Goal: Task Accomplishment & Management: Complete application form

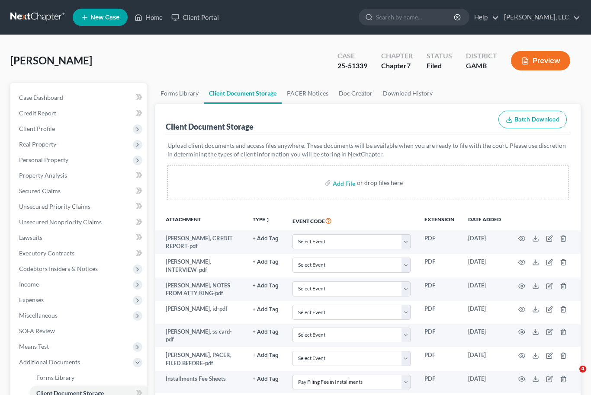
select select "26"
select select "6"
select select "22"
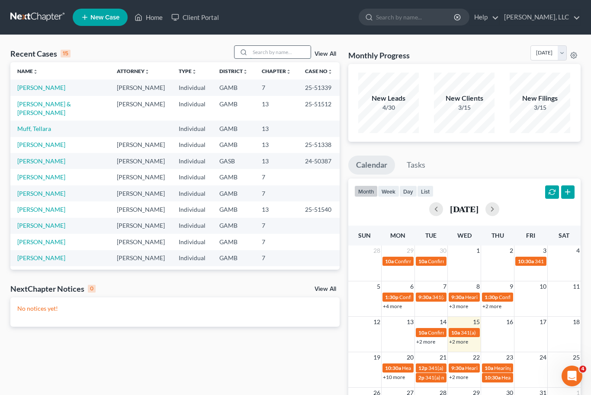
click at [265, 52] on input "search" at bounding box center [280, 52] width 61 height 13
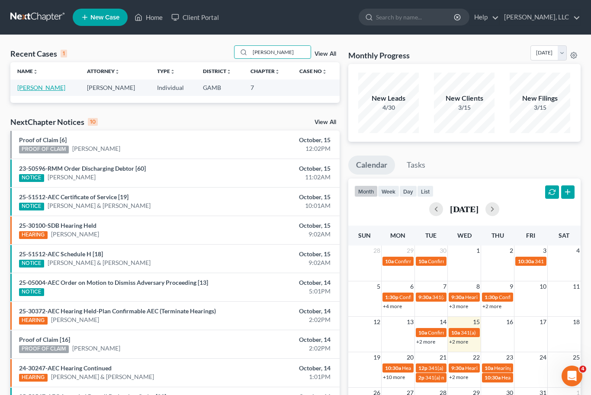
type input "[PERSON_NAME]"
click at [42, 87] on link "[PERSON_NAME]" at bounding box center [41, 87] width 48 height 7
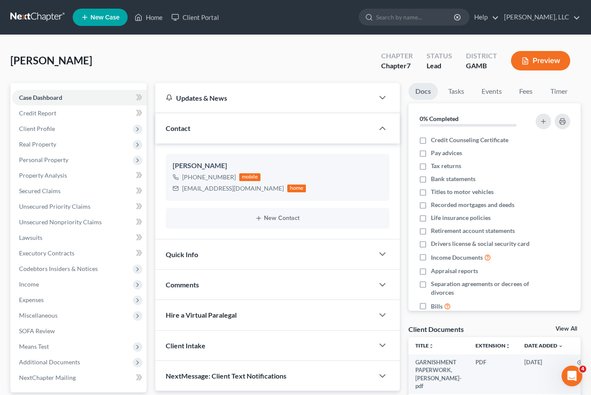
click at [105, 3] on nav "Home New Case Client Portal [PERSON_NAME], LLC [EMAIL_ADDRESS][DOMAIN_NAME] My …" at bounding box center [295, 17] width 591 height 35
click at [566, 327] on link "View All" at bounding box center [566, 329] width 22 height 6
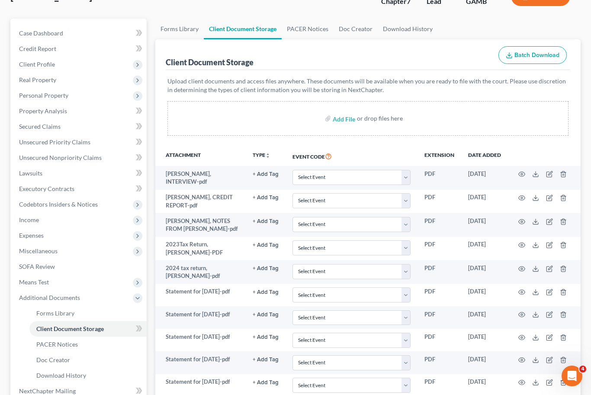
scroll to position [64, 0]
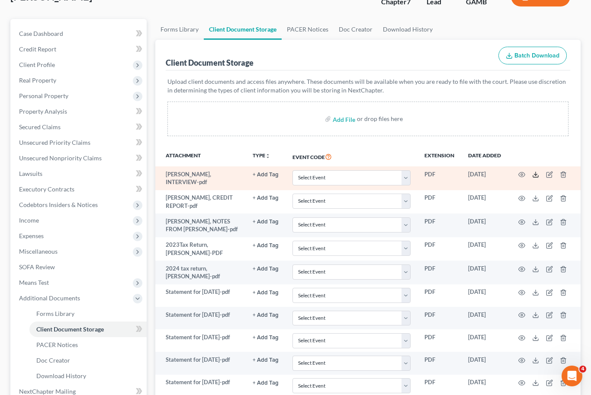
click at [535, 177] on icon at bounding box center [535, 177] width 5 height 2
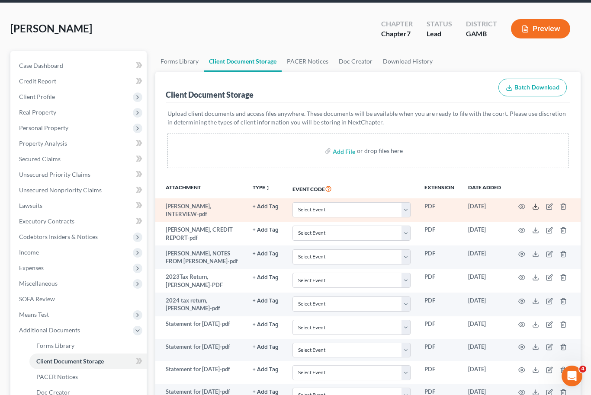
scroll to position [31, 0]
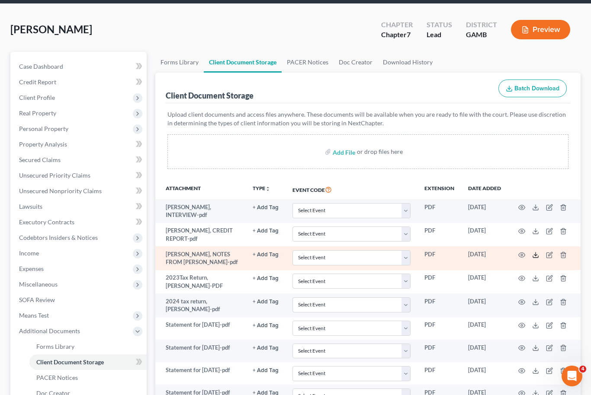
click at [534, 256] on icon at bounding box center [535, 257] width 5 height 2
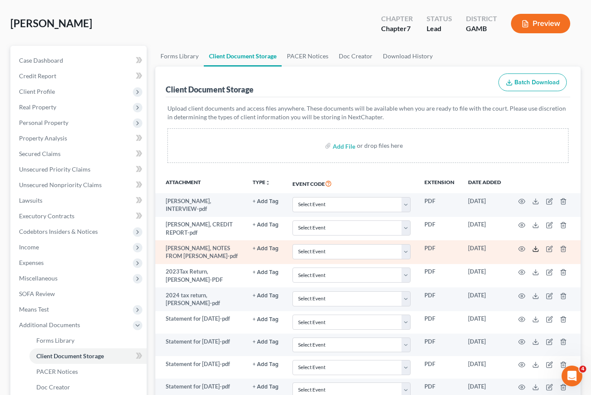
scroll to position [55, 0]
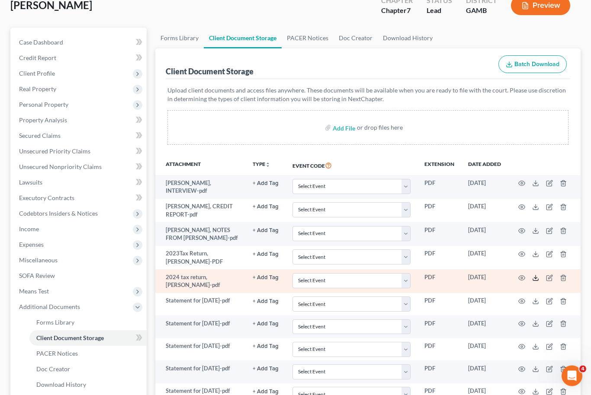
click at [535, 277] on icon at bounding box center [535, 278] width 7 height 7
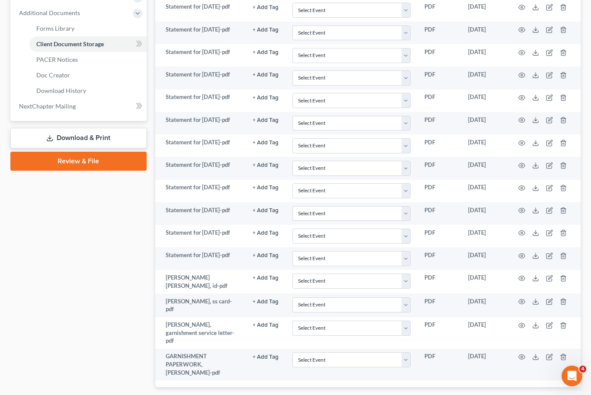
scroll to position [365, 0]
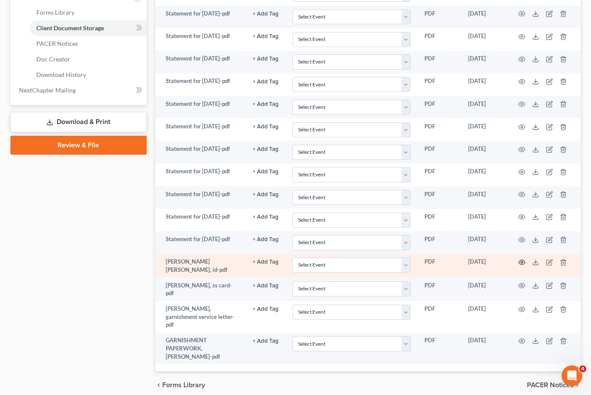
click at [521, 264] on circle "button" at bounding box center [522, 263] width 2 height 2
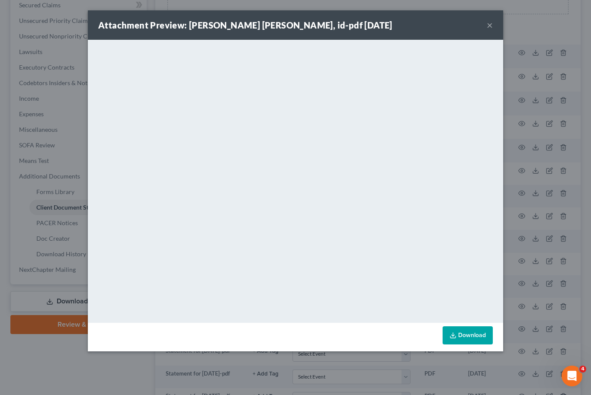
scroll to position [185, 0]
click at [487, 336] on link "Download" at bounding box center [467, 335] width 50 height 18
click at [492, 25] on button "×" at bounding box center [489, 25] width 6 height 10
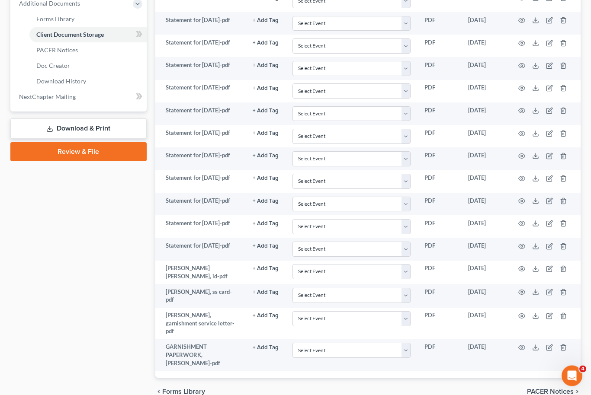
scroll to position [365, 0]
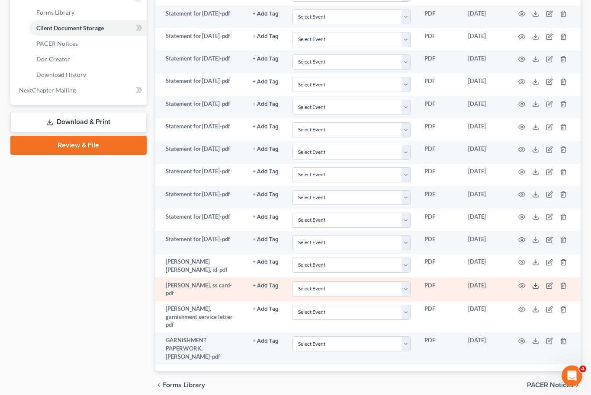
click at [533, 290] on icon at bounding box center [535, 286] width 7 height 7
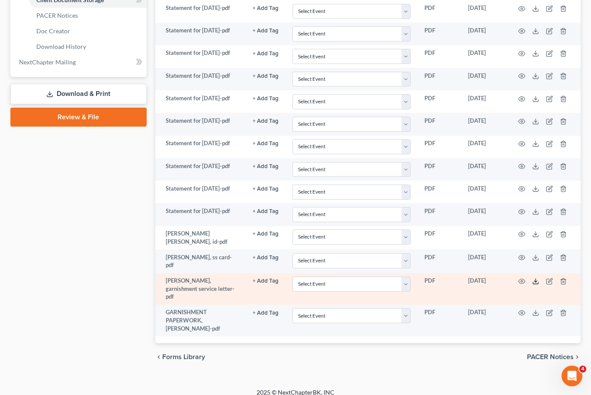
click at [537, 283] on icon at bounding box center [535, 281] width 7 height 7
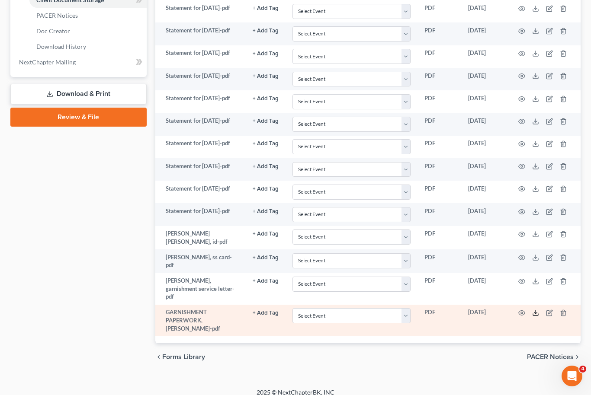
click at [538, 310] on icon at bounding box center [535, 313] width 7 height 7
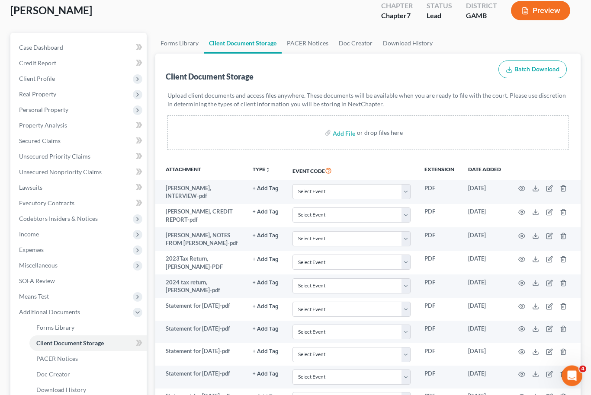
scroll to position [0, 0]
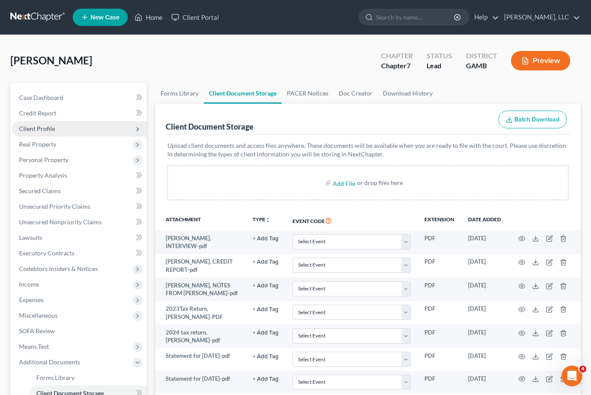
click at [33, 134] on span "Client Profile" at bounding box center [79, 129] width 134 height 16
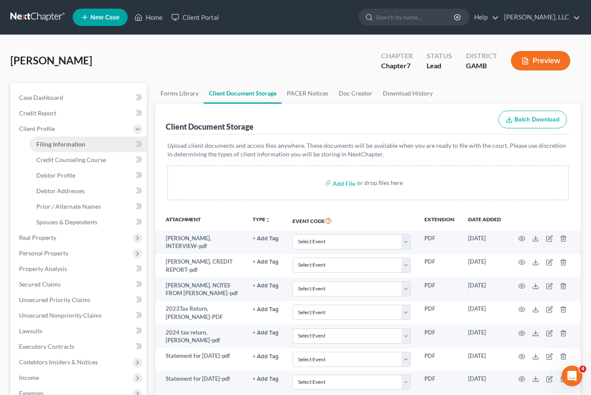
click at [41, 149] on link "Filing Information" at bounding box center [87, 145] width 117 height 16
select select "1"
select select "0"
select select "10"
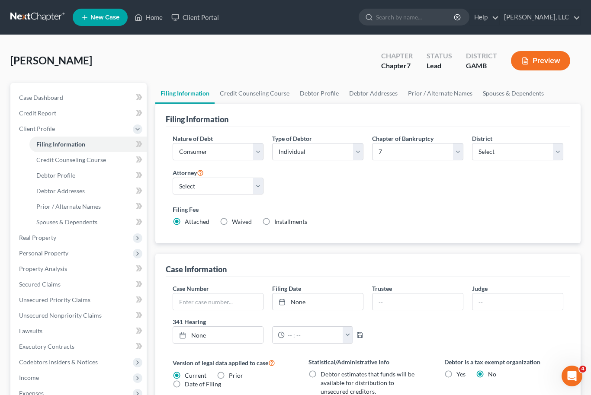
click at [274, 220] on label "Installments Installments" at bounding box center [290, 222] width 33 height 9
click at [278, 220] on input "Installments Installments" at bounding box center [281, 221] width 6 height 6
radio input "true"
radio input "false"
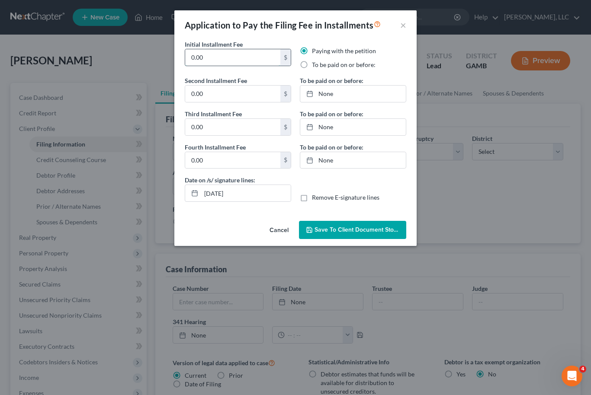
click at [232, 56] on input "0.00" at bounding box center [232, 57] width 95 height 16
type input "0"
type input "338.00"
click at [312, 64] on label "To be paid on or before:" at bounding box center [344, 65] width 64 height 9
click at [315, 64] on input "To be paid on or before:" at bounding box center [318, 64] width 6 height 6
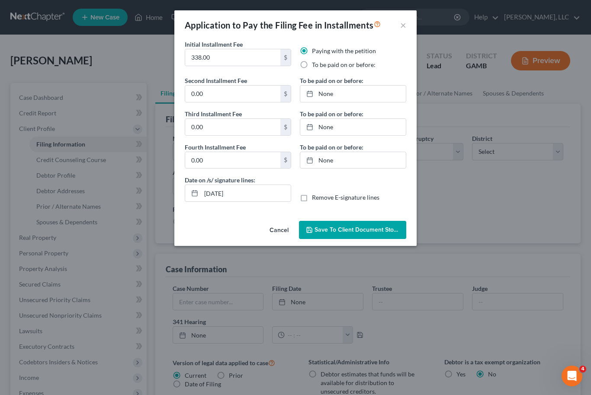
radio input "true"
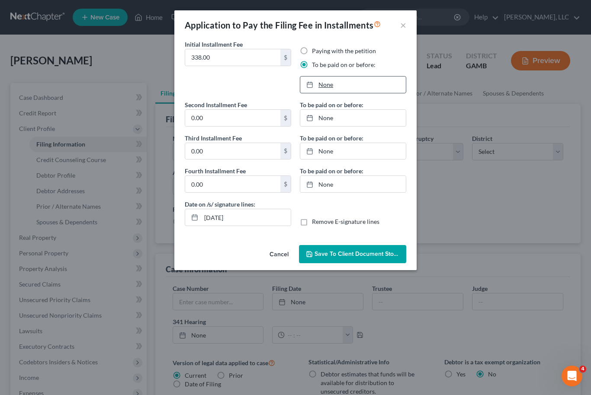
click at [334, 85] on link "None" at bounding box center [353, 85] width 106 height 16
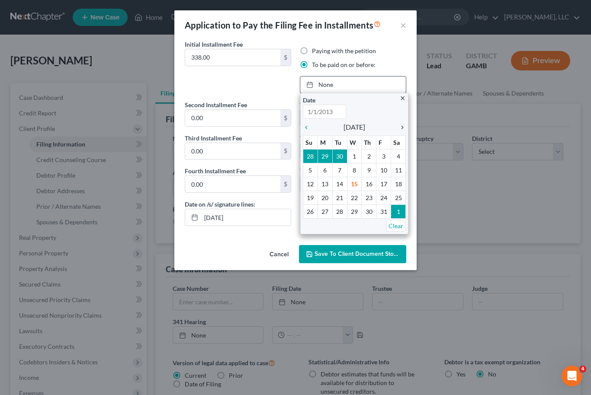
click at [405, 128] on icon "chevron_right" at bounding box center [399, 127] width 11 height 7
type input "[DATE]"
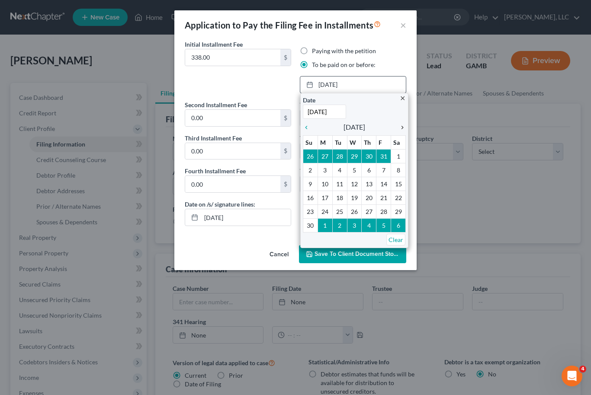
click at [398, 126] on icon "chevron_right" at bounding box center [399, 127] width 11 height 7
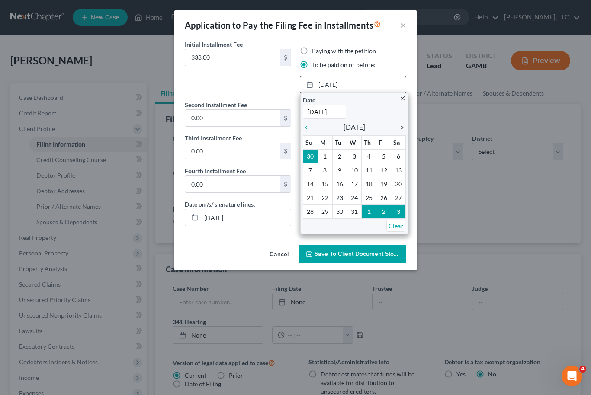
click at [401, 127] on icon "chevron_right" at bounding box center [399, 127] width 11 height 7
click at [403, 127] on icon "chevron_right" at bounding box center [399, 127] width 11 height 7
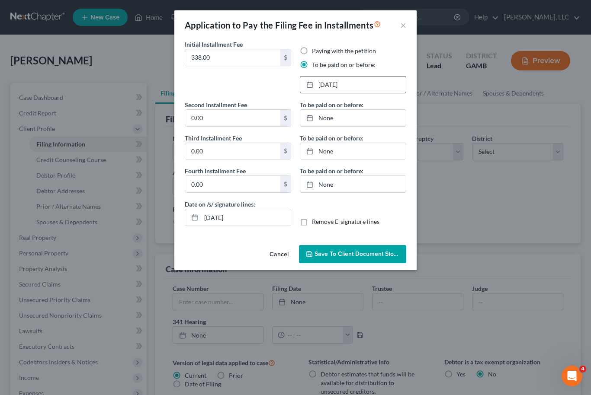
click at [373, 254] on span "Save to Client Document Storage" at bounding box center [360, 253] width 92 height 7
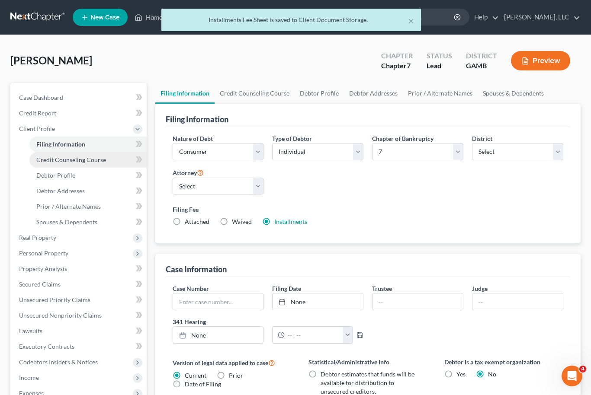
click at [40, 166] on link "Credit Counseling Course" at bounding box center [87, 160] width 117 height 16
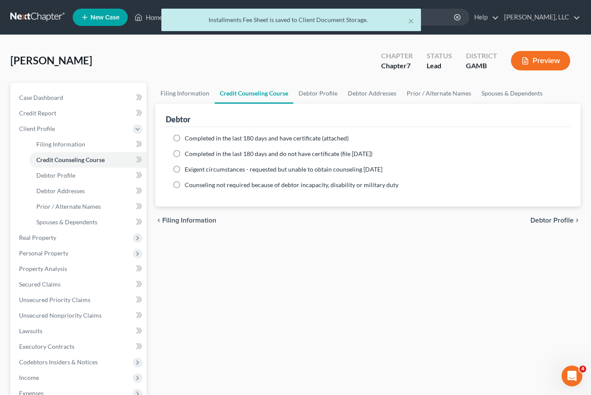
click at [185, 158] on label "Completed in the last 180 days and do not have certificate (file [DATE])" at bounding box center [279, 154] width 188 height 9
click at [188, 155] on input "Completed in the last 180 days and do not have certificate (file [DATE])" at bounding box center [191, 153] width 6 height 6
radio input "true"
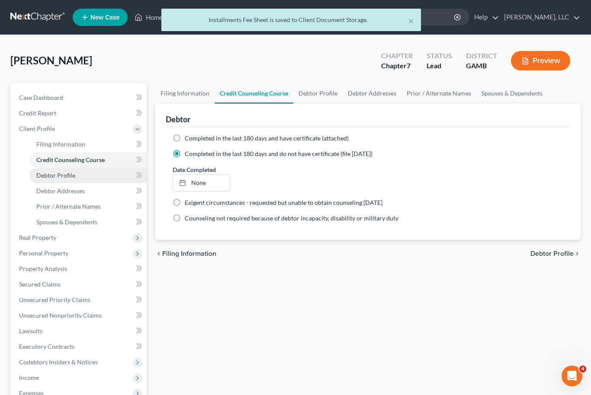
click at [43, 170] on link "Debtor Profile" at bounding box center [87, 176] width 117 height 16
select select "0"
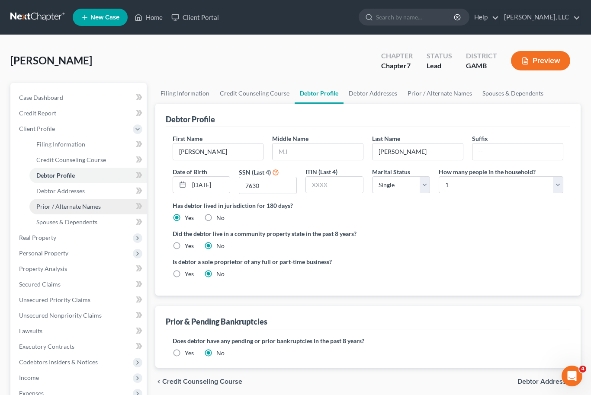
click at [36, 199] on link "Prior / Alternate Names" at bounding box center [87, 207] width 117 height 16
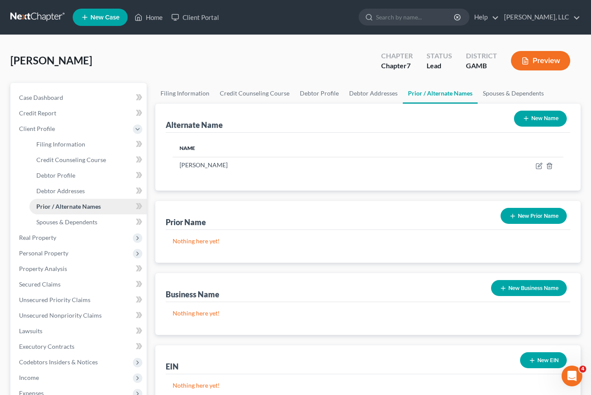
click at [42, 199] on link "Prior / Alternate Names" at bounding box center [87, 207] width 117 height 16
click at [44, 191] on span "Debtor Addresses" at bounding box center [60, 190] width 48 height 7
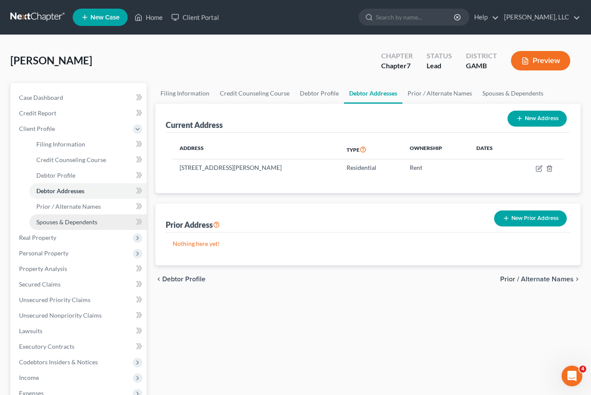
click at [48, 227] on link "Spouses & Dependents" at bounding box center [87, 222] width 117 height 16
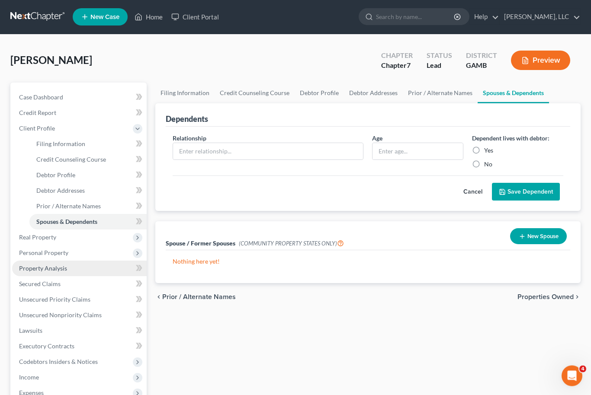
click at [29, 269] on span "Property Analysis" at bounding box center [43, 268] width 48 height 7
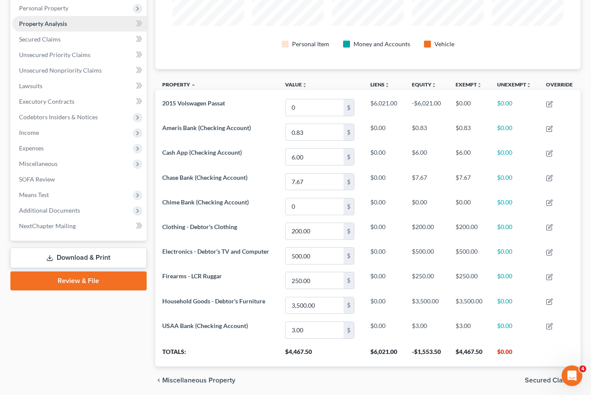
scroll to position [155, 0]
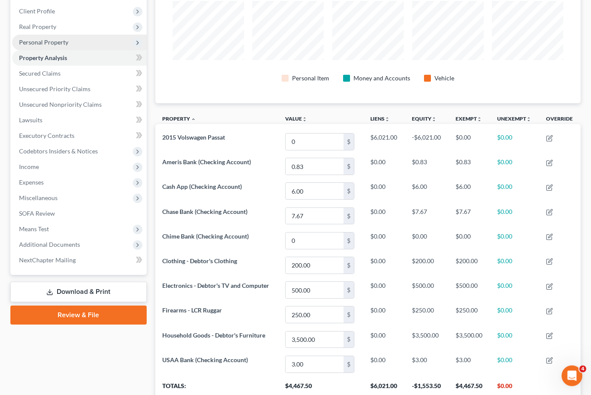
click at [41, 46] on span "Personal Property" at bounding box center [79, 43] width 134 height 16
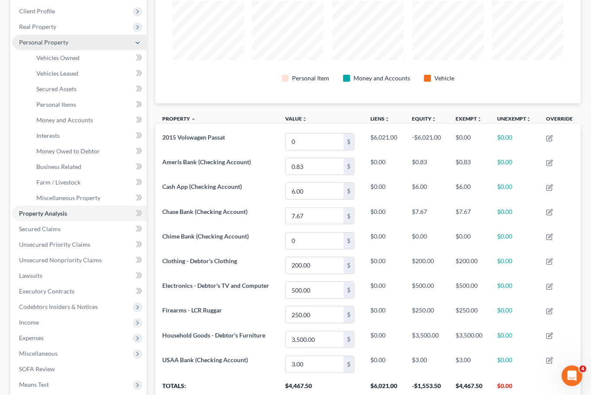
scroll to position [118, 0]
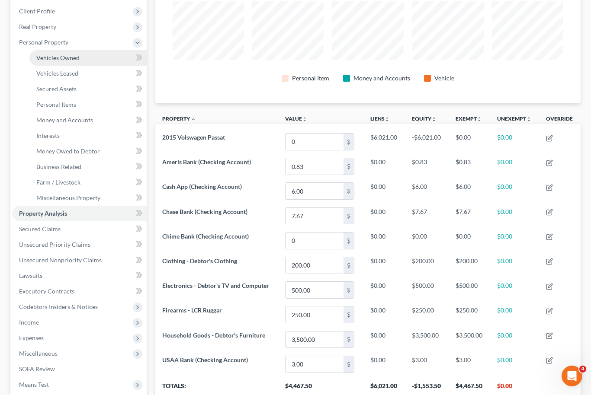
click at [45, 64] on link "Vehicles Owned" at bounding box center [87, 58] width 117 height 16
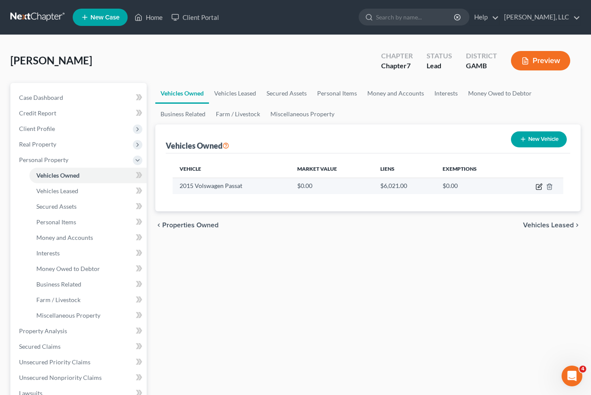
click at [536, 188] on icon "button" at bounding box center [538, 187] width 5 height 5
select select "0"
select select "11"
select select "3"
select select "0"
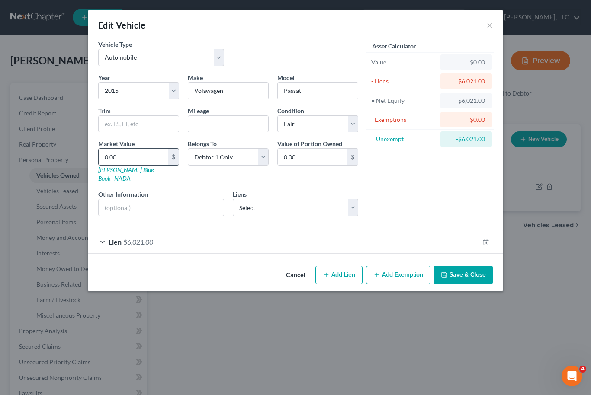
click at [120, 156] on input "0.00" at bounding box center [134, 157] width 70 height 16
type input "7"
type input "7.00"
type input "70"
type input "70.00"
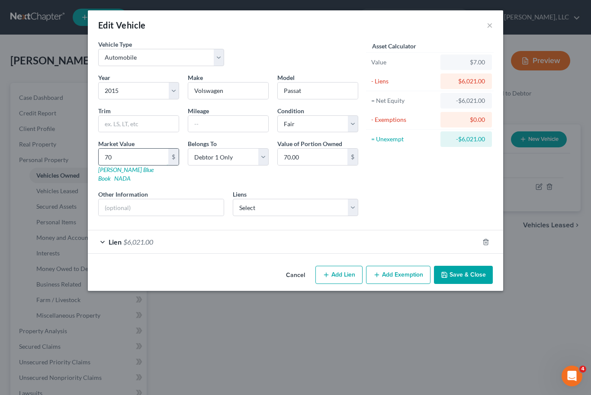
type input "700"
type input "700.00"
type input "7000"
type input "7,000.00"
type input "7,000"
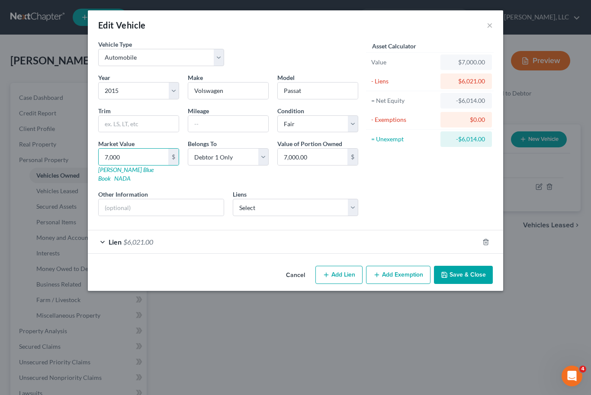
click at [338, 269] on button "Add Lien" at bounding box center [338, 275] width 47 height 18
select select "0"
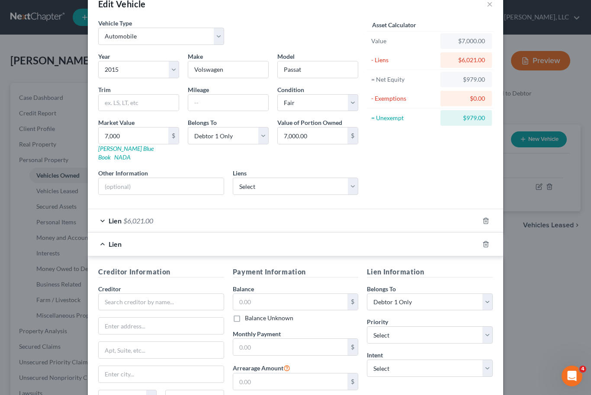
scroll to position [37, 0]
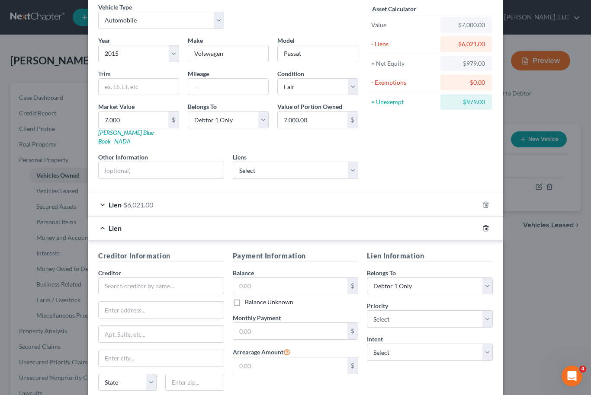
click at [487, 225] on icon "button" at bounding box center [485, 228] width 4 height 6
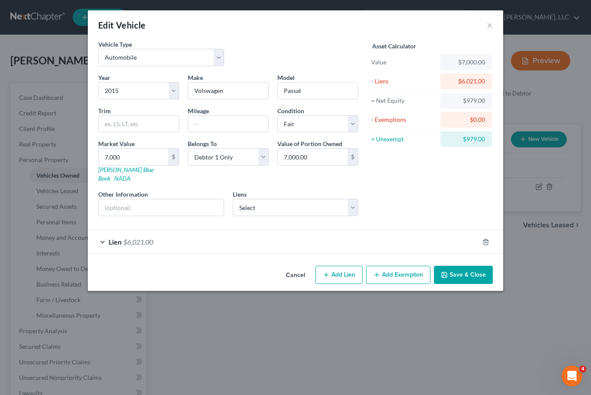
click at [406, 268] on button "Add Exemption" at bounding box center [398, 275] width 64 height 18
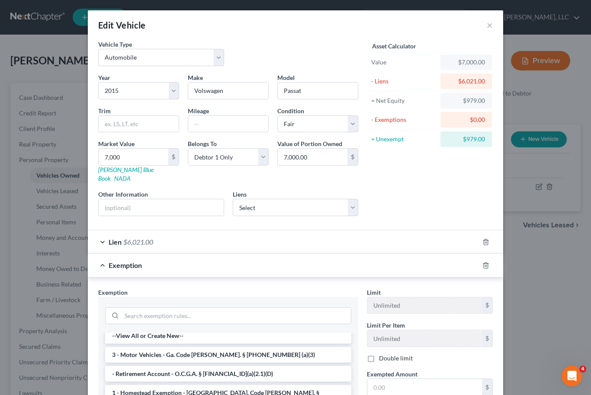
scroll to position [3, 0]
click at [275, 349] on li "3 - Motor Vehicles - Ga. Code [PERSON_NAME]. § [PHONE_NUMBER] (a)(3)" at bounding box center [228, 357] width 246 height 16
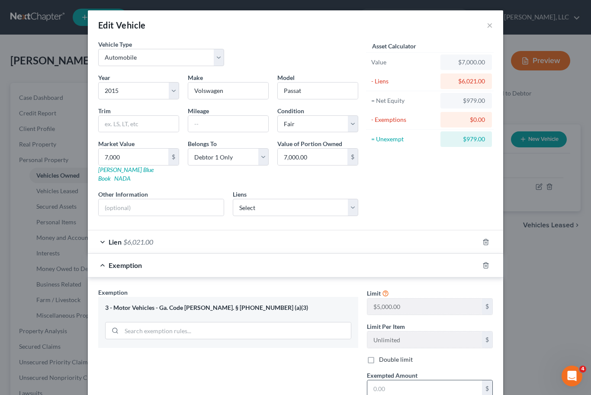
click at [401, 381] on input "text" at bounding box center [424, 389] width 115 height 16
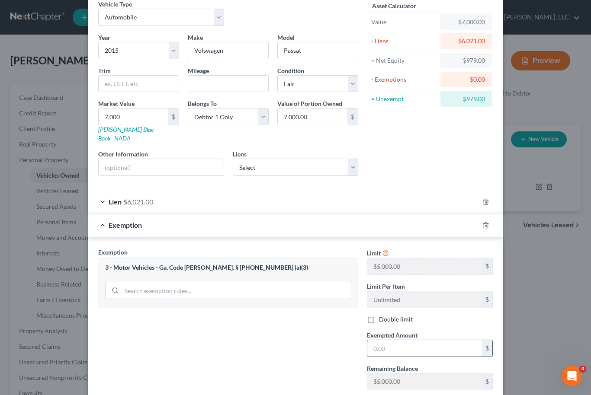
scroll to position [41, 0]
type input "979"
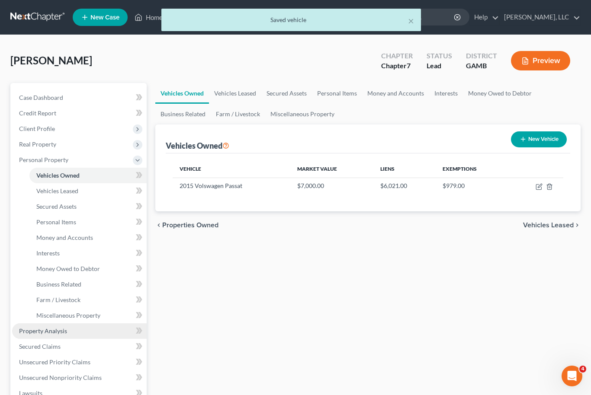
click at [28, 332] on span "Property Analysis" at bounding box center [43, 330] width 48 height 7
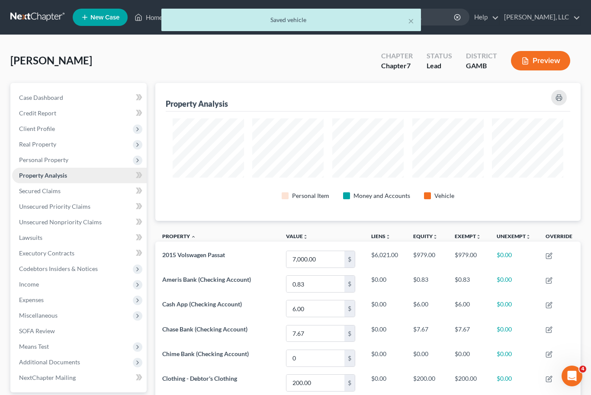
scroll to position [138, 425]
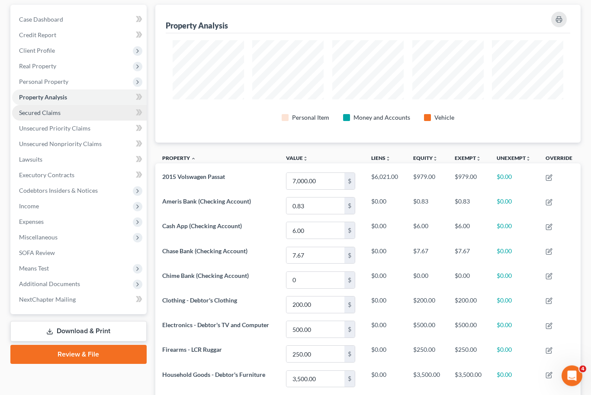
click at [23, 111] on span "Secured Claims" at bounding box center [40, 112] width 42 height 7
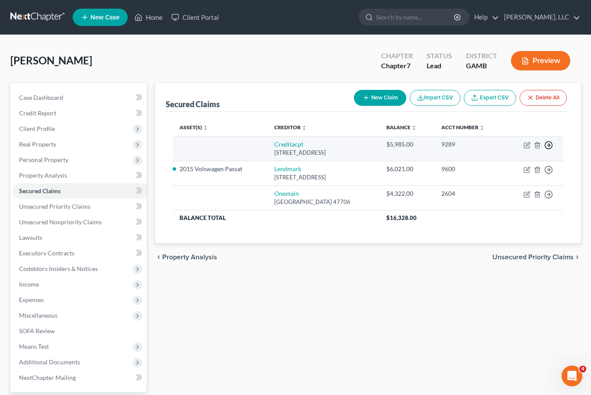
click at [550, 143] on icon "button" at bounding box center [548, 145] width 9 height 9
click at [518, 167] on link "Move to F" at bounding box center [509, 166] width 72 height 15
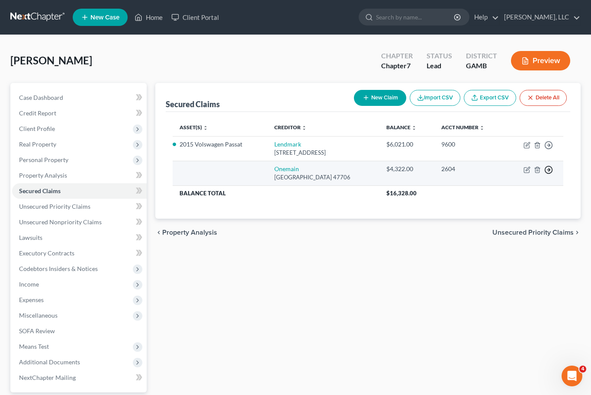
click at [552, 169] on circle "button" at bounding box center [548, 169] width 7 height 7
click at [528, 189] on link "Move to F" at bounding box center [509, 190] width 72 height 15
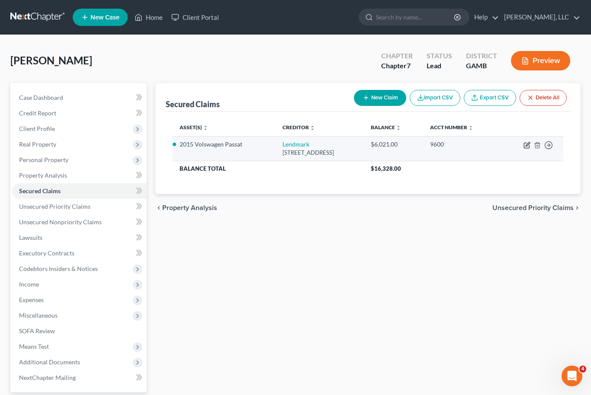
click at [528, 148] on icon "button" at bounding box center [526, 145] width 5 height 5
select select "10"
select select "0"
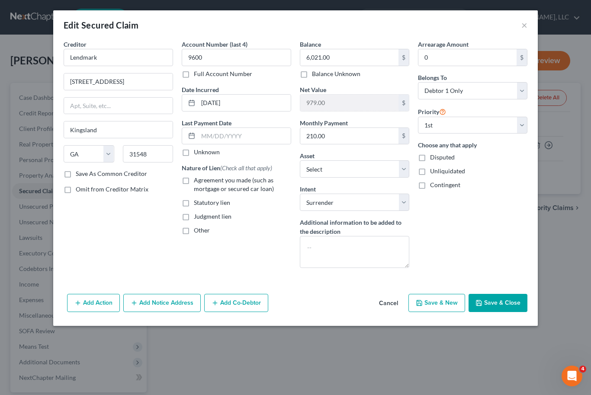
click at [194, 185] on label "Agreement you made (such as mortgage or secured car loan)" at bounding box center [242, 184] width 97 height 17
click at [197, 182] on input "Agreement you made (such as mortgage or secured car loan)" at bounding box center [200, 179] width 6 height 6
checkbox input "true"
click at [514, 306] on button "Save & Close" at bounding box center [497, 303] width 59 height 18
select select "4"
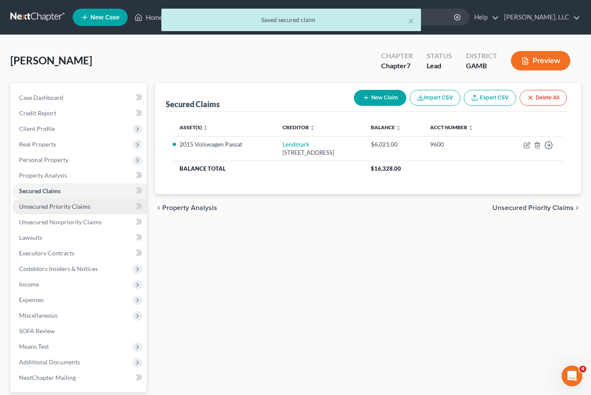
click at [27, 204] on span "Unsecured Priority Claims" at bounding box center [54, 206] width 71 height 7
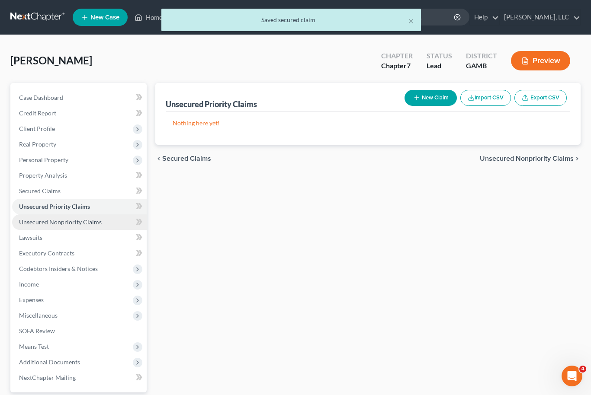
click at [29, 222] on span "Unsecured Nonpriority Claims" at bounding box center [60, 221] width 83 height 7
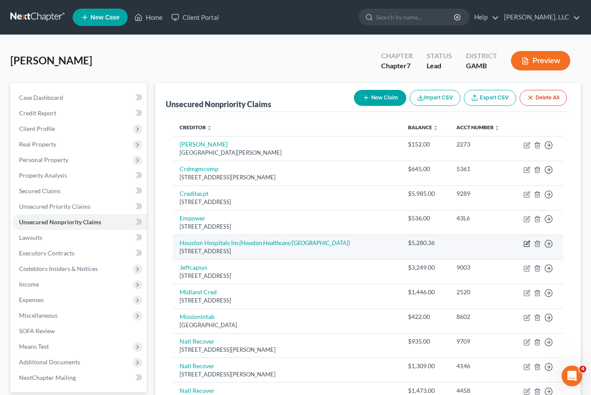
click at [525, 245] on icon "button" at bounding box center [526, 243] width 7 height 7
select select "10"
select select "0"
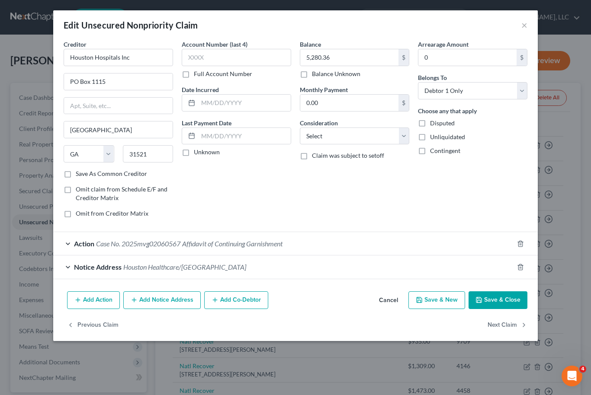
click at [403, 242] on div "Action Case No. 2025mvg02060567 Affidavit of Continuing Garnishment" at bounding box center [283, 243] width 460 height 23
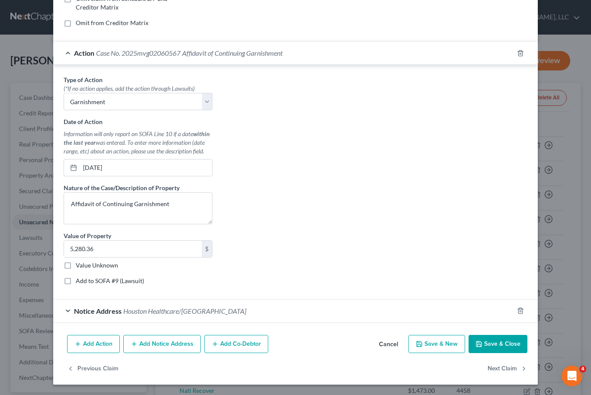
scroll to position [190, 0]
click at [76, 267] on label "Value Unknown" at bounding box center [97, 266] width 42 height 9
click at [79, 267] on input "Value Unknown" at bounding box center [82, 265] width 6 height 6
checkbox input "true"
type input "0.00"
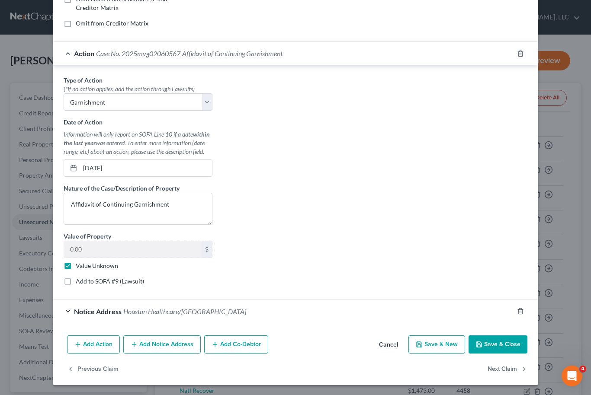
click at [503, 345] on button "Save & Close" at bounding box center [497, 345] width 59 height 18
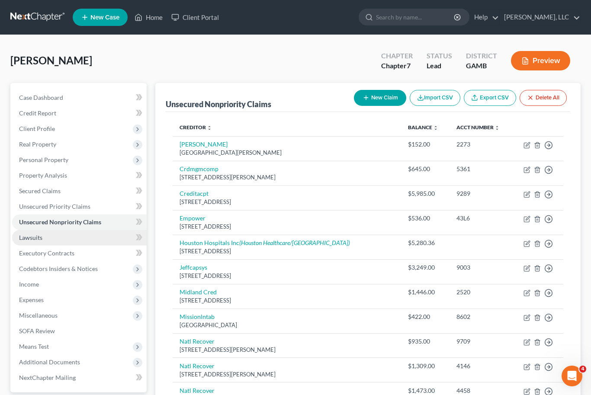
click at [29, 234] on span "Lawsuits" at bounding box center [30, 237] width 23 height 7
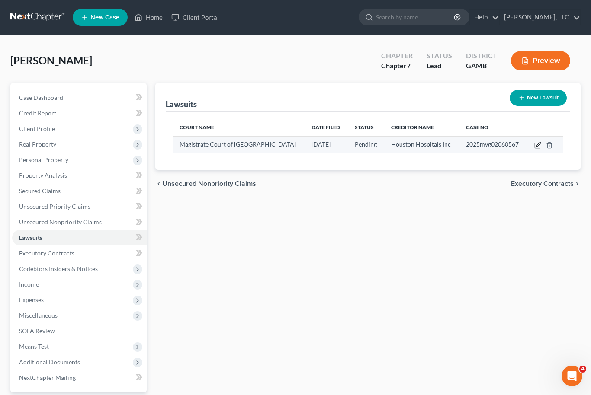
click at [537, 143] on icon "button" at bounding box center [537, 145] width 7 height 7
select select "10"
select select "0"
select select "1"
select select "10"
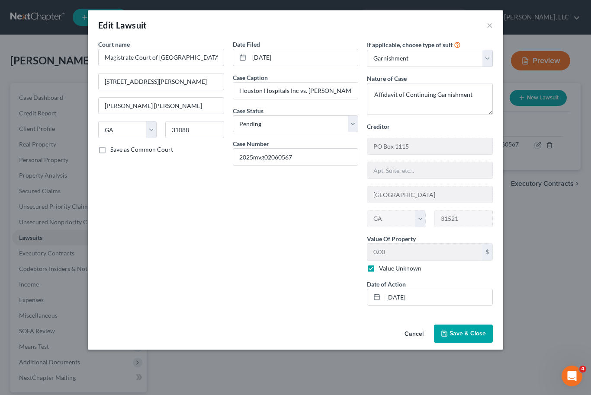
click at [478, 336] on span "Save & Close" at bounding box center [467, 333] width 36 height 7
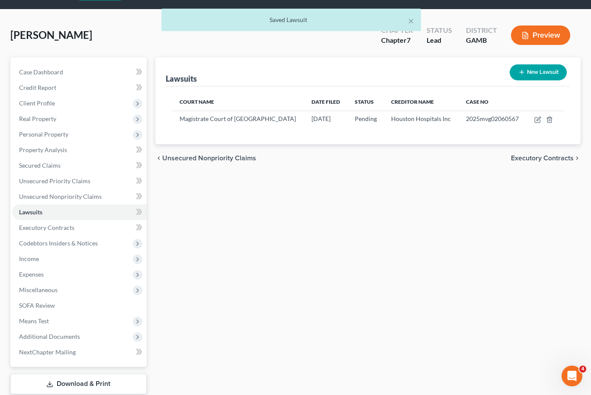
scroll to position [25, 0]
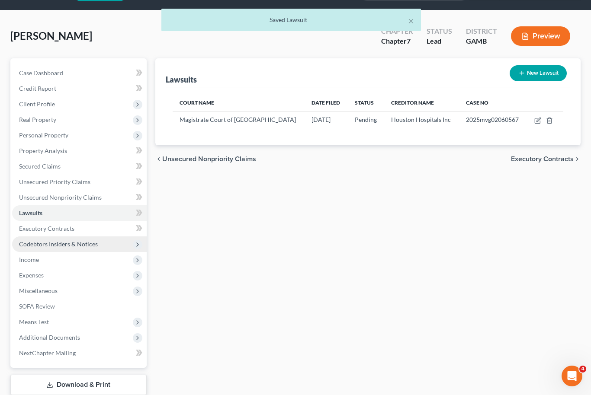
click at [31, 237] on span "Codebtors Insiders & Notices" at bounding box center [79, 245] width 134 height 16
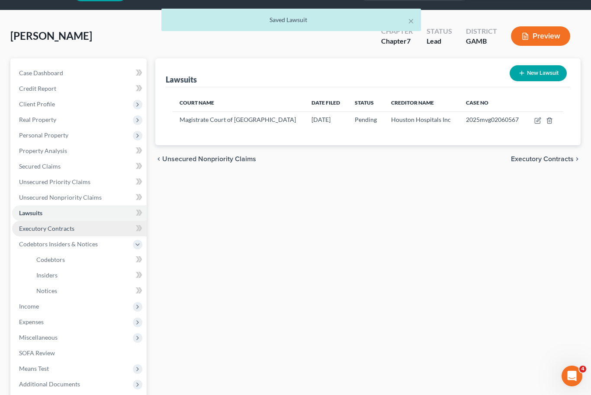
click at [32, 231] on span "Executory Contracts" at bounding box center [46, 228] width 55 height 7
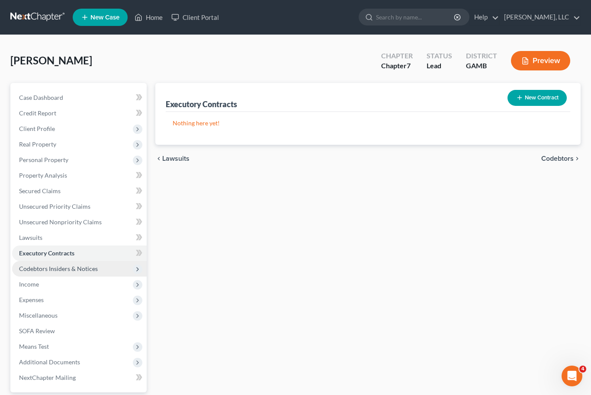
click at [39, 270] on span "Codebtors Insiders & Notices" at bounding box center [58, 268] width 79 height 7
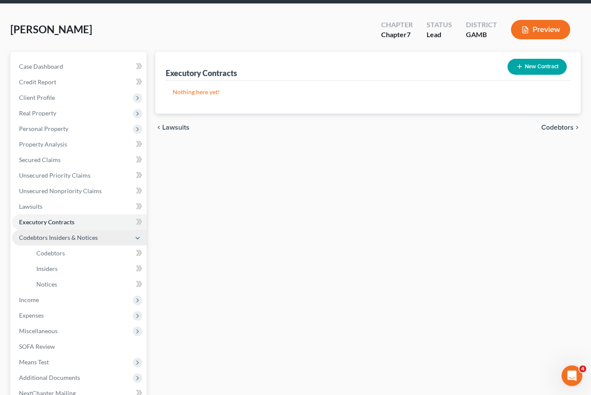
scroll to position [37, 0]
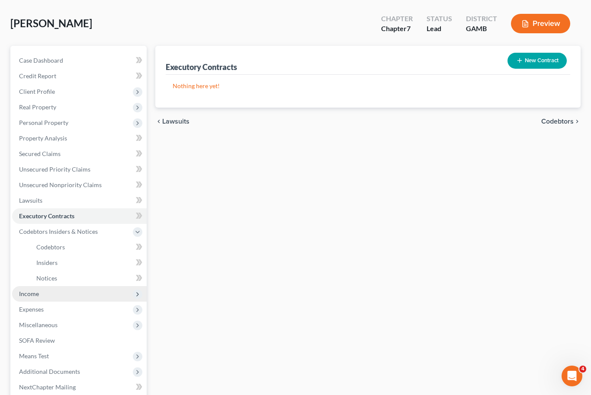
click at [28, 294] on span "Income" at bounding box center [29, 293] width 20 height 7
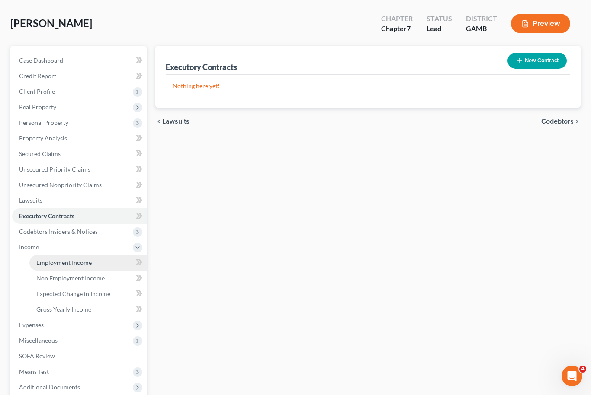
click at [48, 262] on span "Employment Income" at bounding box center [63, 262] width 55 height 7
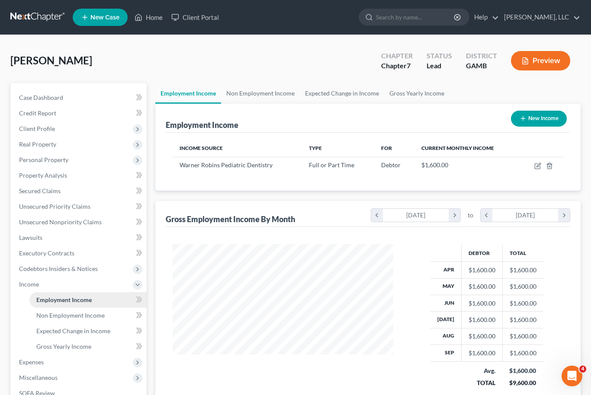
scroll to position [155, 238]
click at [252, 95] on link "Non Employment Income" at bounding box center [260, 93] width 79 height 21
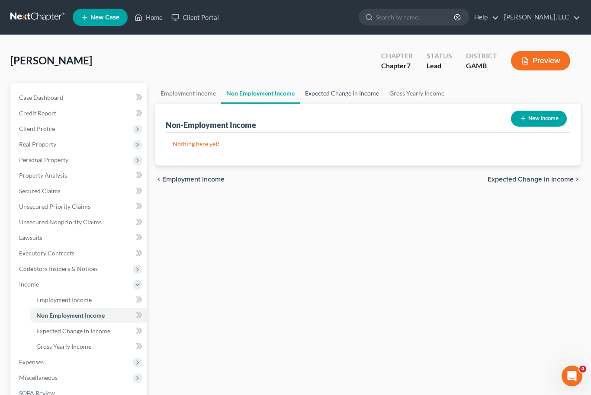
click at [338, 96] on link "Expected Change in Income" at bounding box center [342, 93] width 84 height 21
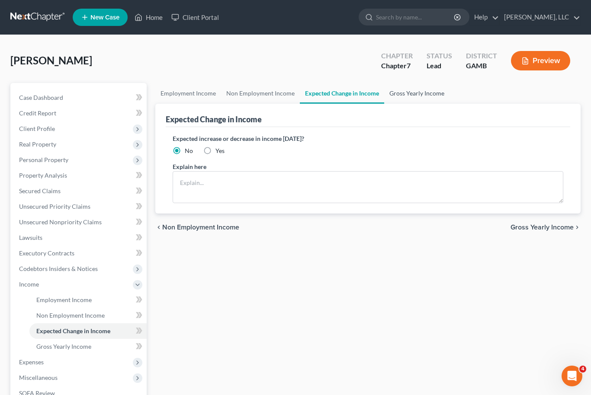
click at [419, 95] on link "Gross Yearly Income" at bounding box center [416, 93] width 65 height 21
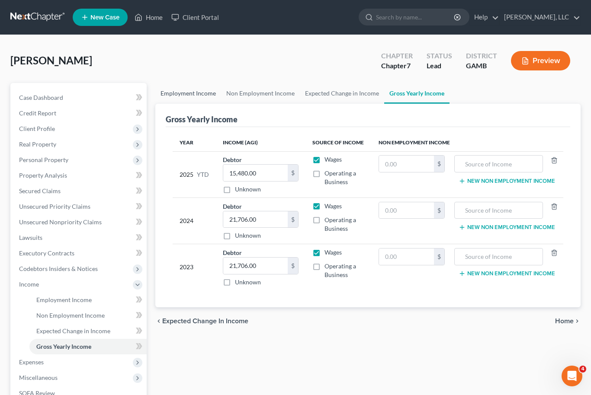
click at [196, 94] on link "Employment Income" at bounding box center [188, 93] width 66 height 21
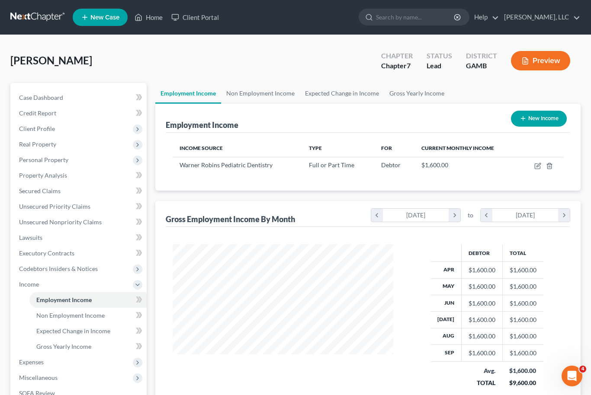
scroll to position [155, 238]
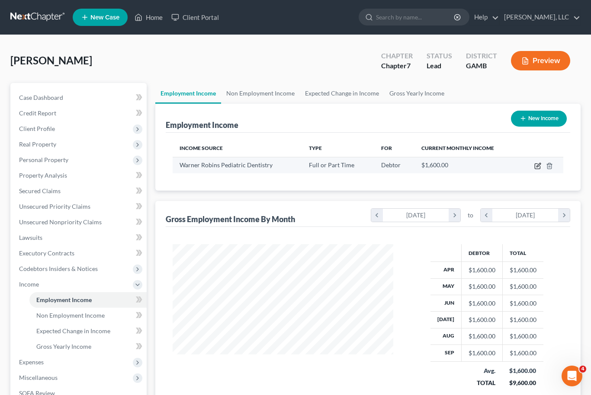
click at [534, 165] on icon "button" at bounding box center [537, 166] width 7 height 7
select select "0"
select select "10"
select select "2"
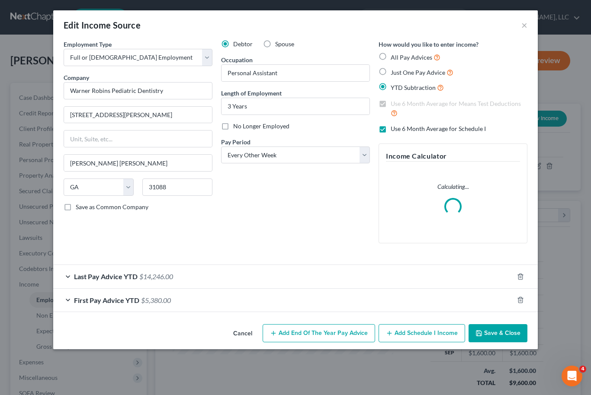
click at [407, 300] on div "First Pay Advice YTD $5,380.00" at bounding box center [283, 300] width 460 height 23
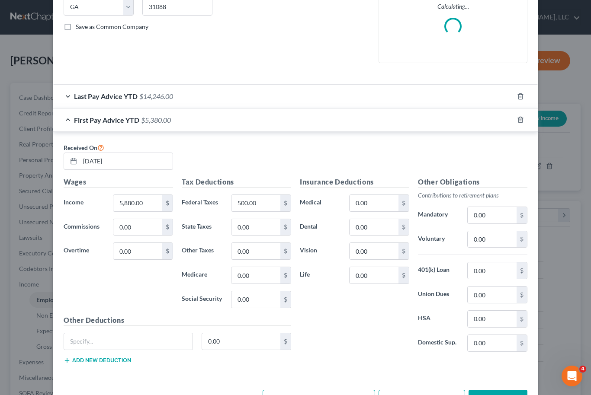
scroll to position [180, 0]
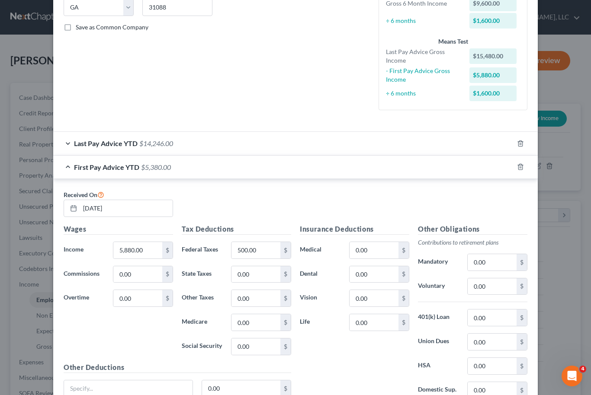
click at [187, 142] on div "Last Pay Advice YTD $14,246.00" at bounding box center [283, 143] width 460 height 23
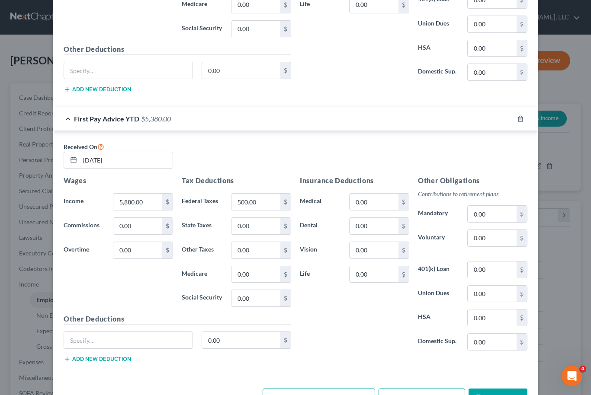
scroll to position [473, 0]
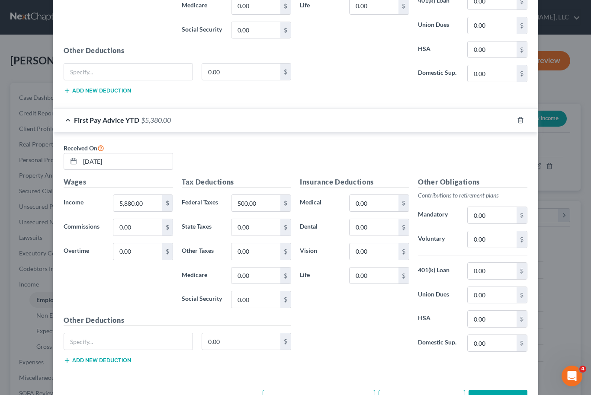
click at [507, 395] on button "Save & Close" at bounding box center [497, 399] width 59 height 18
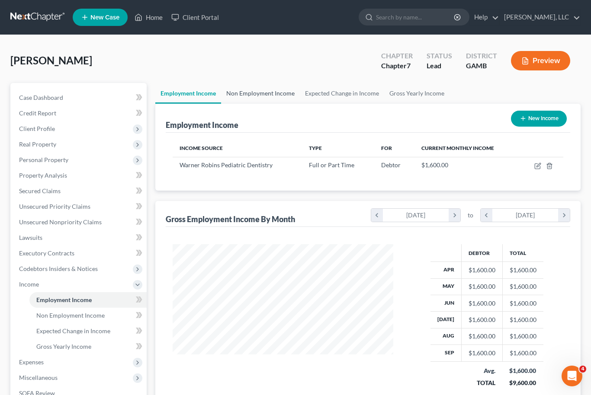
click at [281, 98] on link "Non Employment Income" at bounding box center [260, 93] width 79 height 21
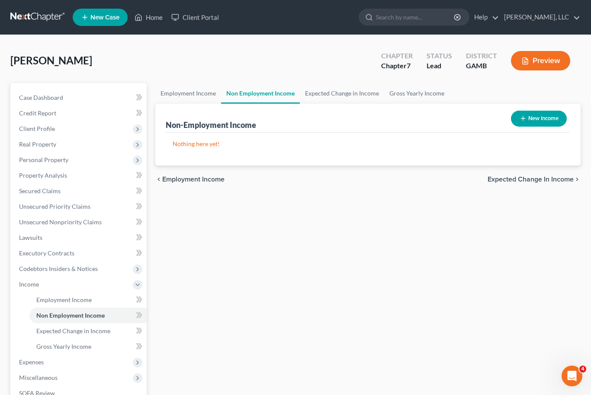
click at [557, 122] on button "New Income" at bounding box center [539, 119] width 56 height 16
select select "0"
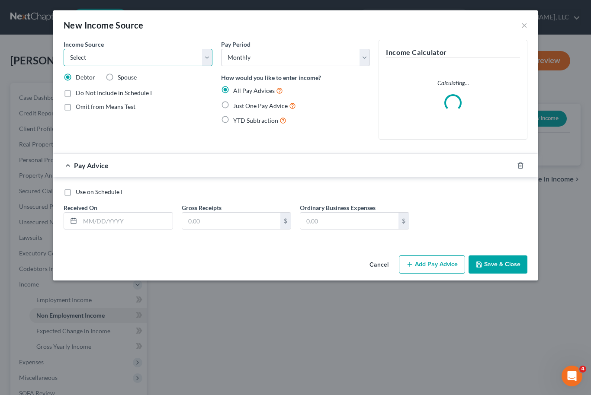
click at [209, 61] on select "Select Unemployment Disability (from employer) Pension Retirement Social Securi…" at bounding box center [138, 57] width 149 height 17
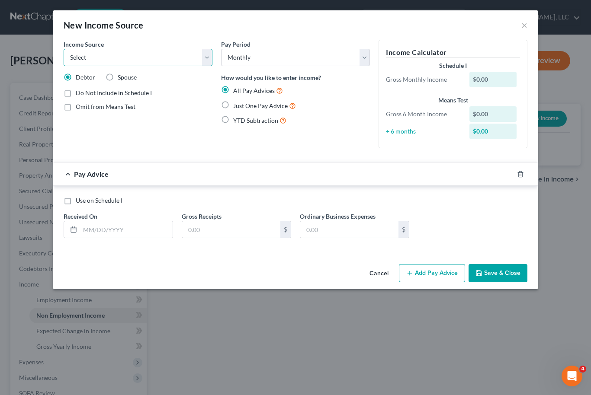
select select "5"
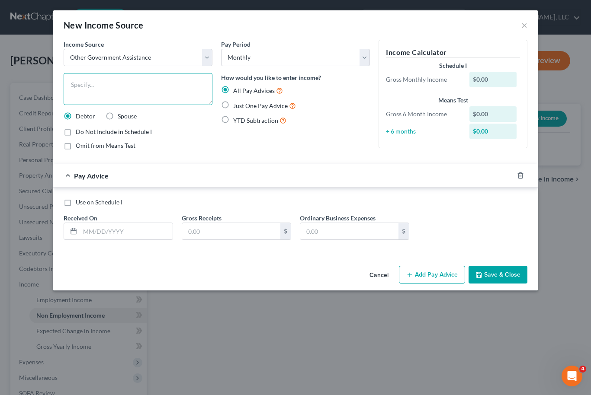
click at [145, 86] on textarea at bounding box center [138, 89] width 149 height 32
click at [93, 87] on textarea at bounding box center [138, 89] width 149 height 32
type textarea "Tax Refund"
click at [76, 147] on label "Omit from Means Test" at bounding box center [106, 145] width 60 height 9
click at [79, 147] on input "Omit from Means Test" at bounding box center [82, 144] width 6 height 6
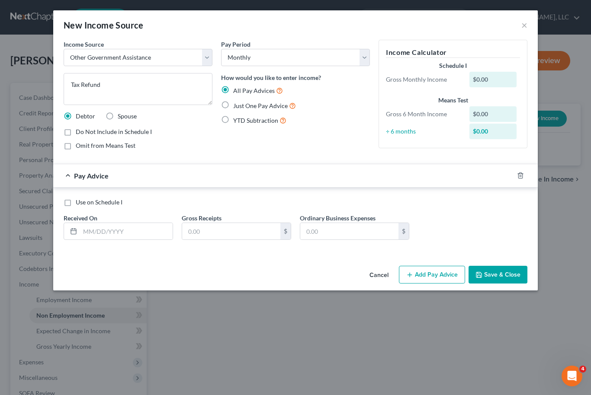
checkbox input "true"
click at [233, 102] on label "Just One Pay Advice" at bounding box center [264, 106] width 63 height 10
click at [237, 102] on input "Just One Pay Advice" at bounding box center [240, 104] width 6 height 6
radio input "true"
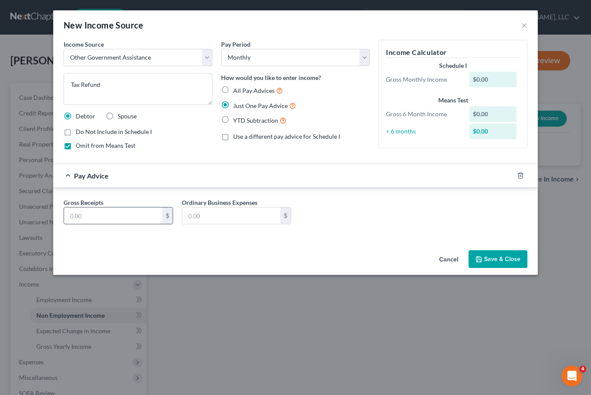
click at [89, 214] on input "text" at bounding box center [113, 216] width 98 height 16
type input "900"
click at [517, 253] on button "Save & Close" at bounding box center [497, 259] width 59 height 18
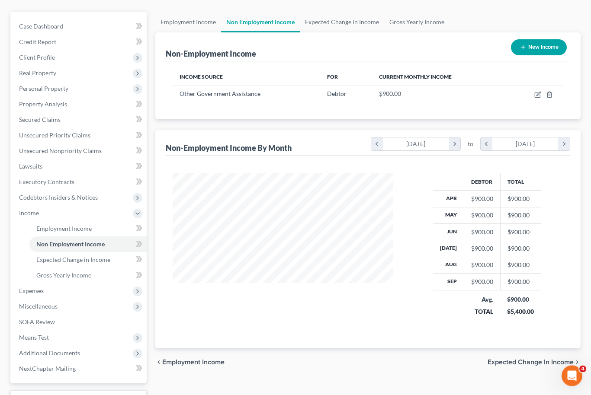
scroll to position [73, 0]
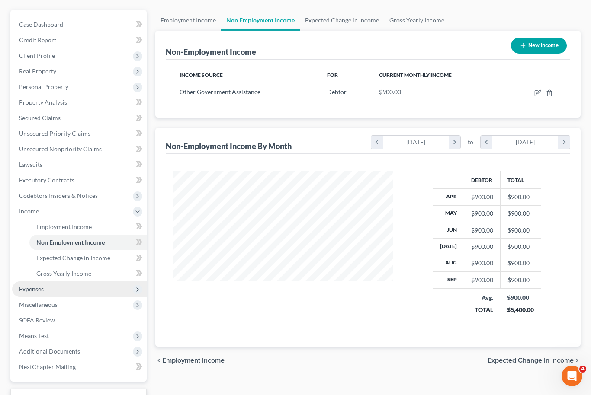
click at [31, 292] on span "Expenses" at bounding box center [79, 289] width 134 height 16
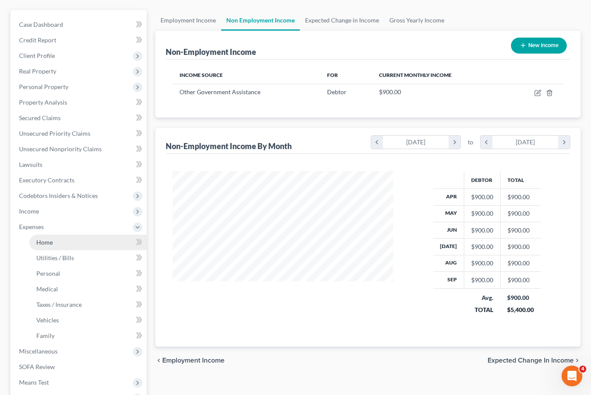
click at [45, 245] on span "Home" at bounding box center [44, 242] width 16 height 7
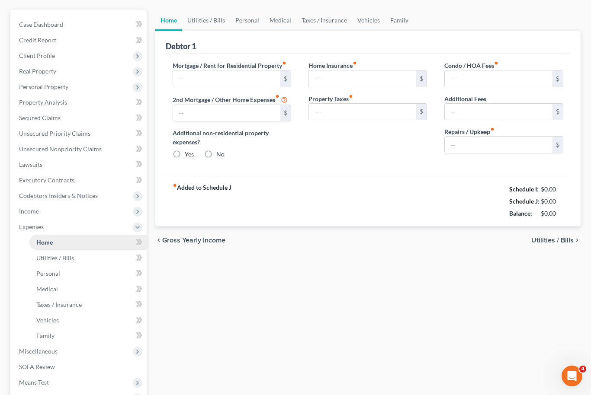
type input "1,000.00"
type input "0.00"
radio input "true"
type input "0.00"
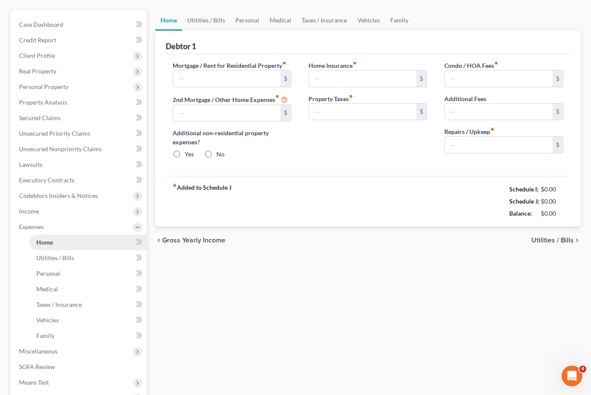
type input "0.00"
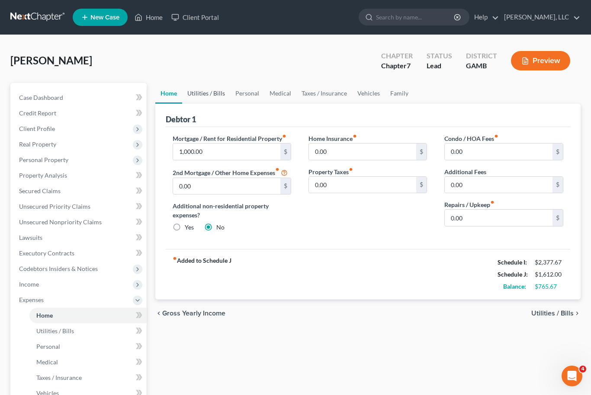
click at [211, 93] on link "Utilities / Bills" at bounding box center [206, 93] width 48 height 21
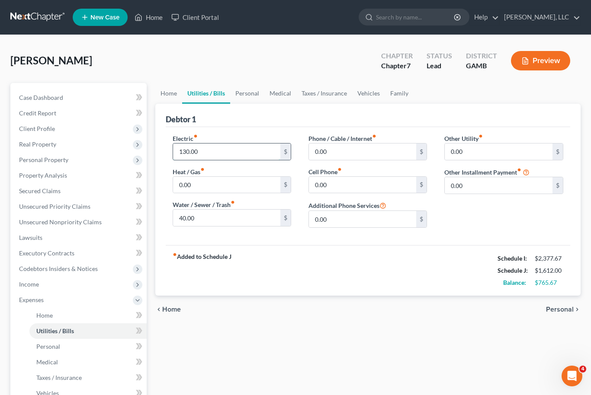
click at [195, 154] on input "130.00" at bounding box center [227, 152] width 108 height 16
type input "250"
click at [328, 186] on input "0.00" at bounding box center [363, 185] width 108 height 16
type input "100"
click at [337, 153] on input "0.00" at bounding box center [363, 152] width 108 height 16
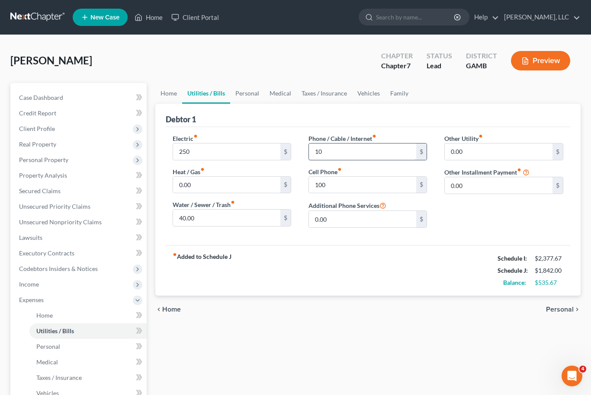
type input "100"
click at [251, 96] on link "Personal" at bounding box center [247, 93] width 34 height 21
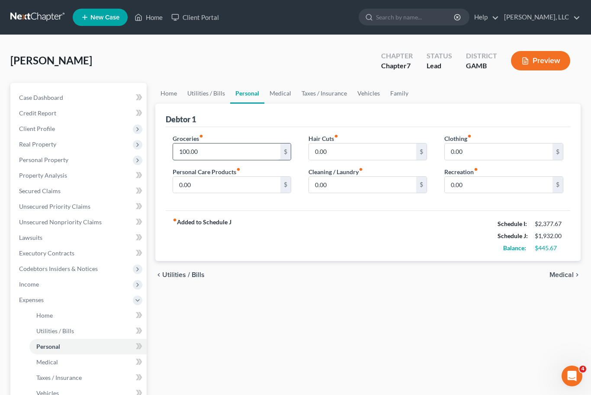
click at [193, 154] on input "100.00" at bounding box center [227, 152] width 108 height 16
type input "350.00"
click at [213, 192] on input "0.00" at bounding box center [227, 185] width 108 height 16
type input "50"
click at [330, 150] on input "0.00" at bounding box center [363, 152] width 108 height 16
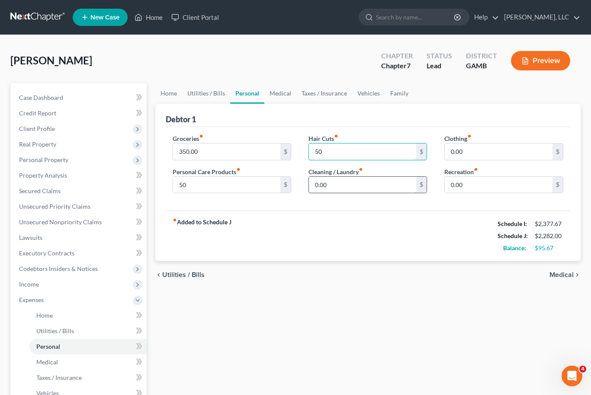
type input "50"
click at [328, 188] on input "0.00" at bounding box center [363, 185] width 108 height 16
type input "50"
click at [470, 148] on input "0.00" at bounding box center [499, 152] width 108 height 16
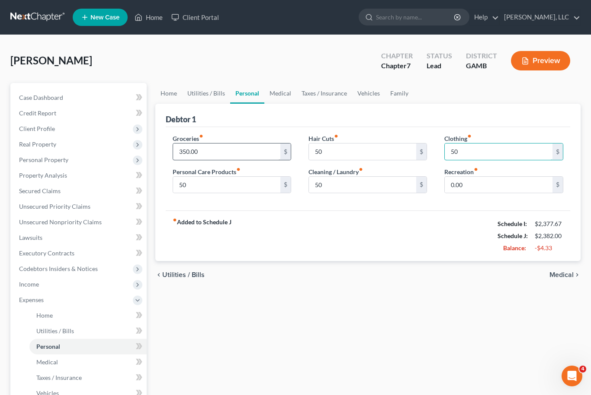
type input "50"
click at [197, 153] on input "350.00" at bounding box center [227, 152] width 108 height 16
type input "300"
click at [280, 99] on link "Medical" at bounding box center [280, 93] width 32 height 21
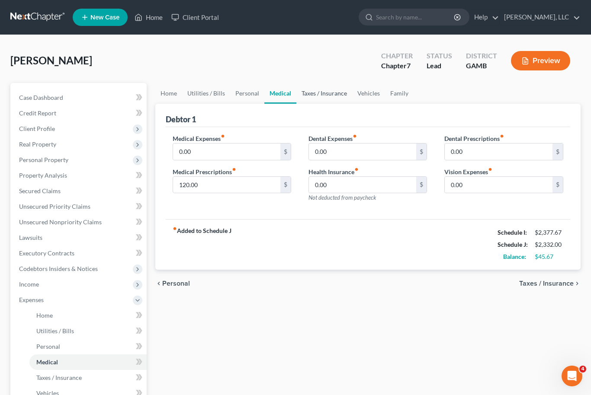
click at [326, 90] on link "Taxes / Insurance" at bounding box center [324, 93] width 56 height 21
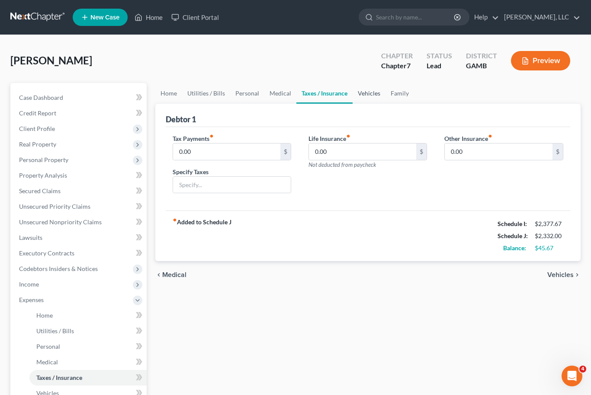
click at [371, 93] on link "Vehicles" at bounding box center [368, 93] width 33 height 21
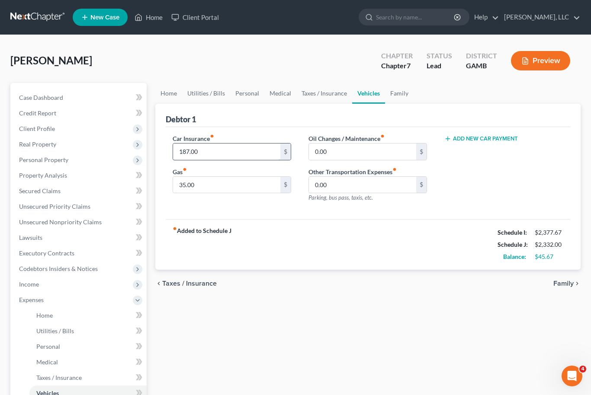
click at [189, 154] on input "187.00" at bounding box center [227, 152] width 108 height 16
type input "0"
click at [189, 190] on input "35.00" at bounding box center [227, 185] width 108 height 16
type input "0"
click at [326, 191] on input "0.00" at bounding box center [363, 185] width 108 height 16
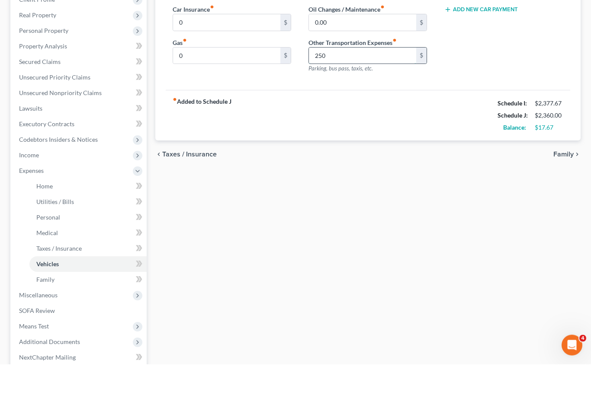
scroll to position [112, 0]
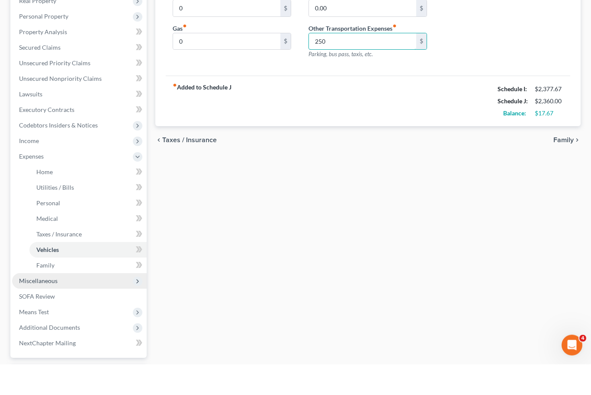
type input "250"
click at [25, 308] on span "Miscellaneous" at bounding box center [38, 311] width 38 height 7
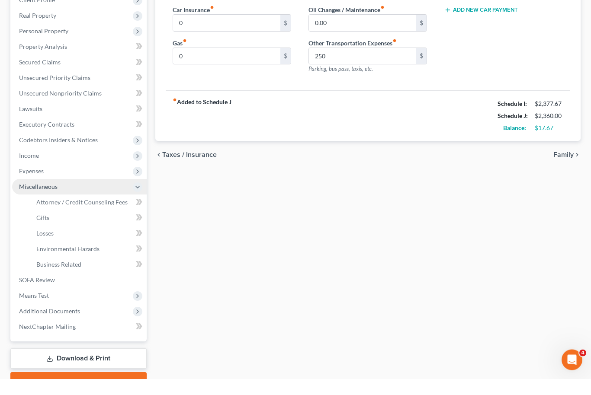
scroll to position [129, 0]
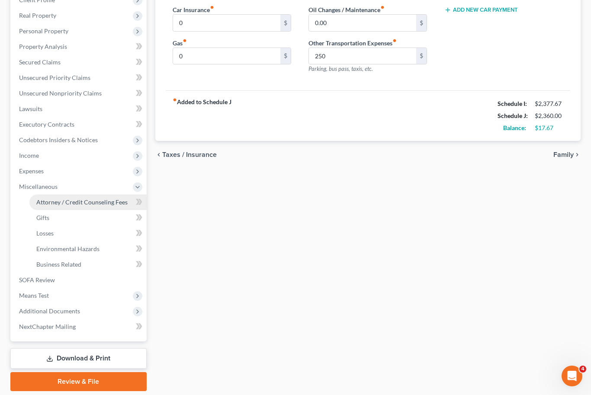
click at [34, 199] on link "Attorney / Credit Counseling Fees" at bounding box center [87, 203] width 117 height 16
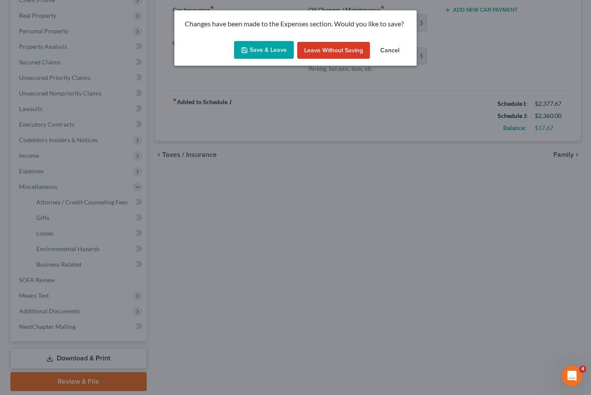
click at [269, 48] on button "Save & Leave" at bounding box center [264, 50] width 60 height 18
type input "0.00"
type input "250.00"
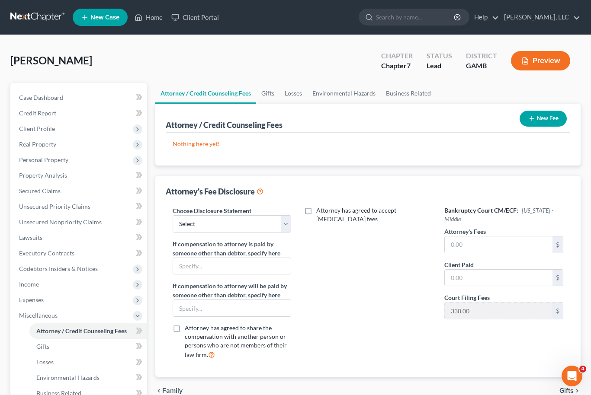
click at [273, 237] on div "Choose Disclosure Statement Select Disclosure of Compensation of Attorney for D…" at bounding box center [232, 286] width 136 height 160
click at [290, 228] on select "Select Disclosure of Compensation of Attorney for Debtor Disclosure of Compensa…" at bounding box center [232, 223] width 118 height 17
select select "0"
click at [483, 252] on input "text" at bounding box center [499, 245] width 108 height 16
type input "1,850.00"
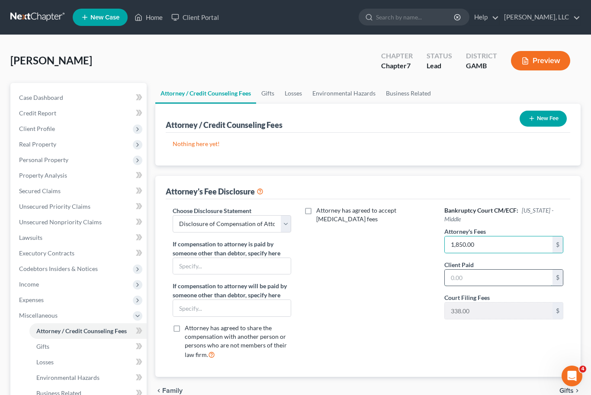
click at [474, 278] on input "text" at bounding box center [499, 278] width 108 height 16
type input "200.00"
click at [548, 119] on button "New Fee" at bounding box center [542, 119] width 47 height 16
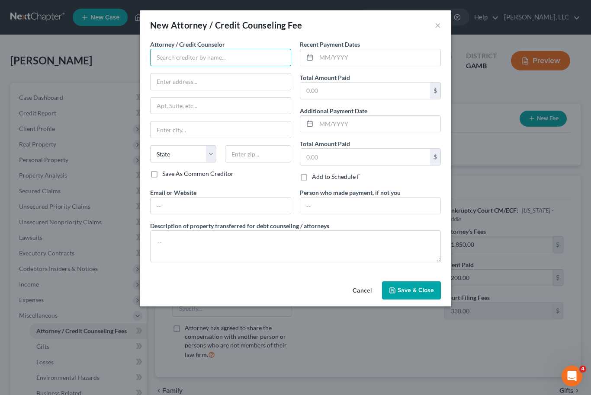
click at [240, 63] on input "text" at bounding box center [220, 57] width 141 height 17
click at [207, 71] on div "[PERSON_NAME] LLC" at bounding box center [202, 72] width 90 height 9
type input "[PERSON_NAME] LLC"
type input "P O Box 35"
type input "Bonaire"
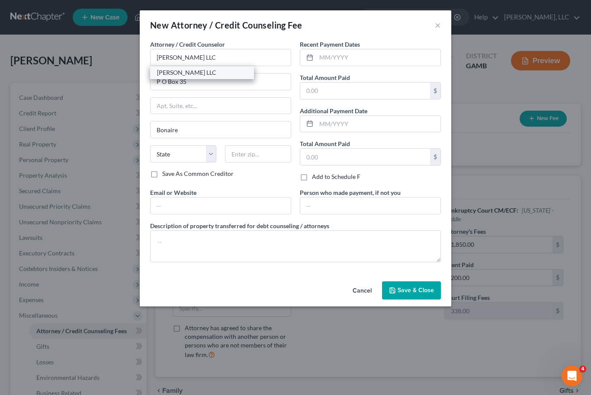
select select "10"
type input "31005"
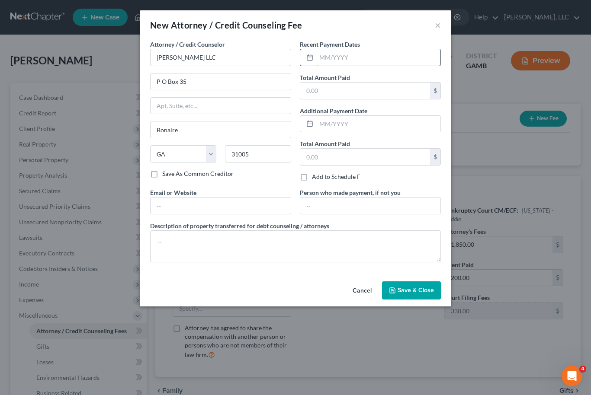
click at [350, 56] on input "text" at bounding box center [378, 57] width 124 height 16
type input "09/2025"
click at [362, 92] on input "text" at bounding box center [365, 91] width 130 height 16
type input "200.00"
click at [358, 118] on input "text" at bounding box center [378, 124] width 124 height 16
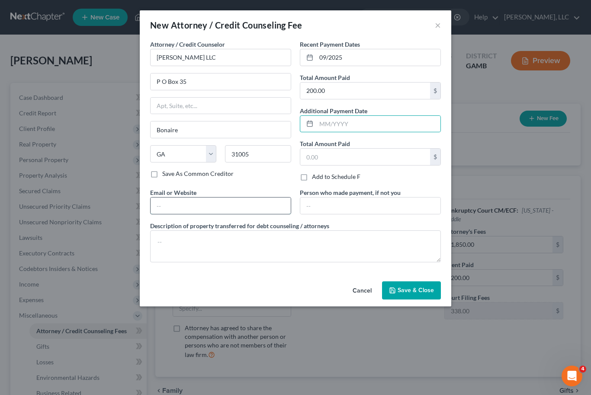
click at [214, 211] on input "text" at bounding box center [220, 206] width 140 height 16
type input "[EMAIL_ADDRESS][DOMAIN_NAME]"
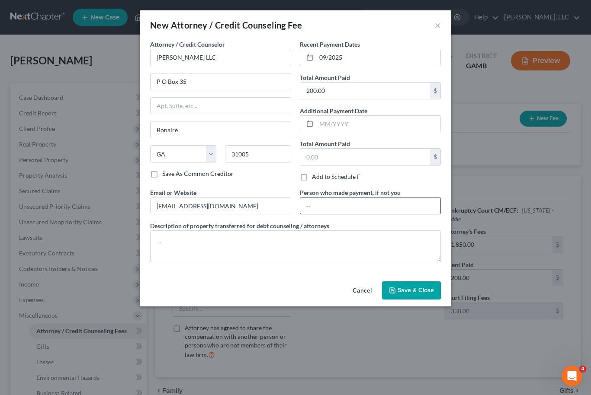
click at [341, 204] on input "text" at bounding box center [370, 206] width 140 height 16
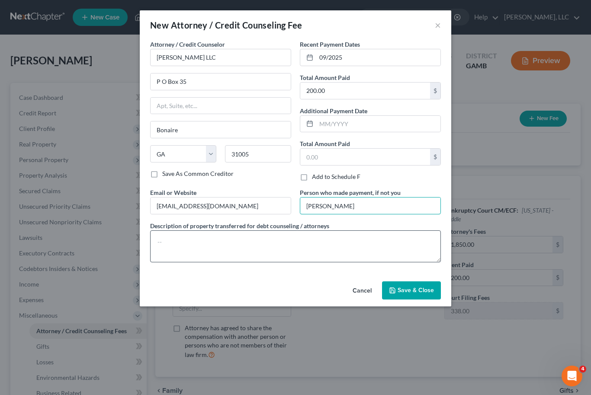
type input "[PERSON_NAME]"
click at [305, 259] on textarea at bounding box center [295, 246] width 291 height 32
type textarea "W"
type textarea "Attorney’s Fees"
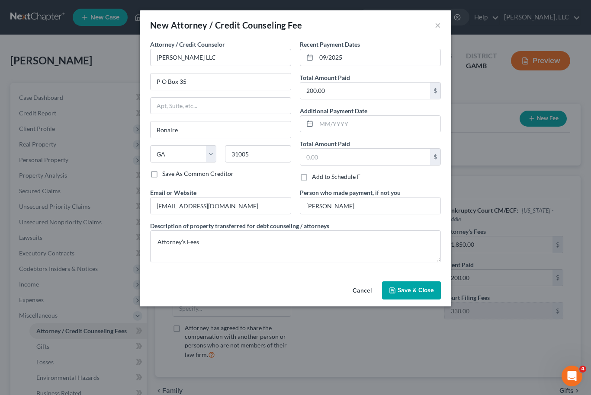
click at [425, 291] on span "Save & Close" at bounding box center [415, 290] width 36 height 7
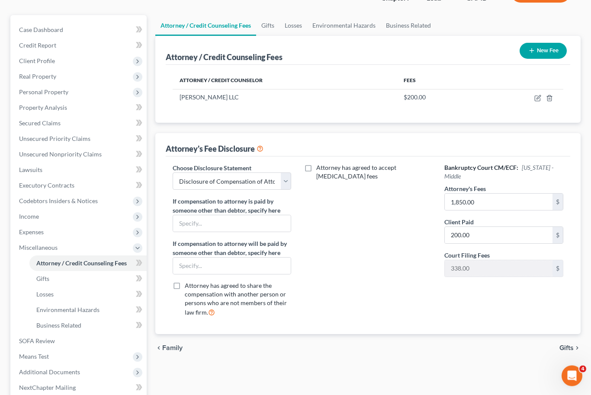
scroll to position [80, 0]
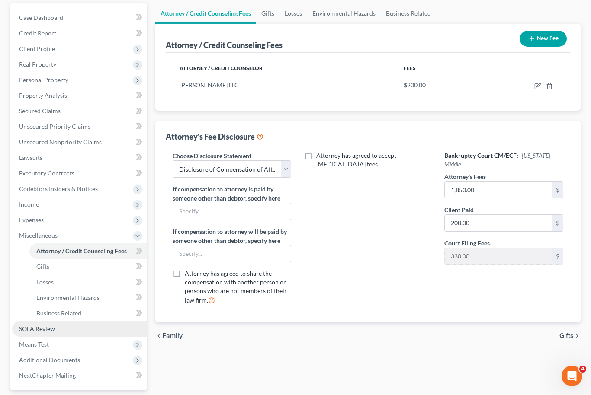
click at [20, 332] on link "SOFA Review" at bounding box center [79, 329] width 134 height 16
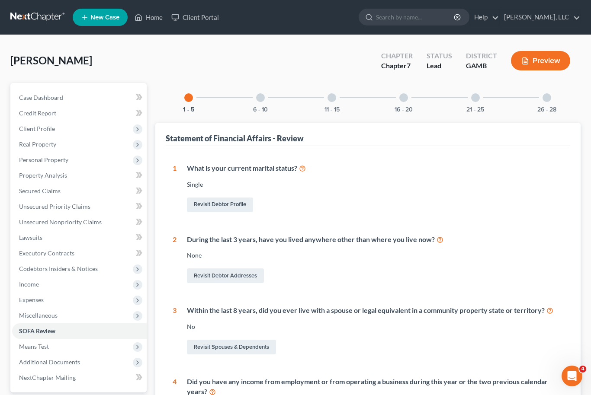
click at [259, 95] on div at bounding box center [260, 97] width 9 height 9
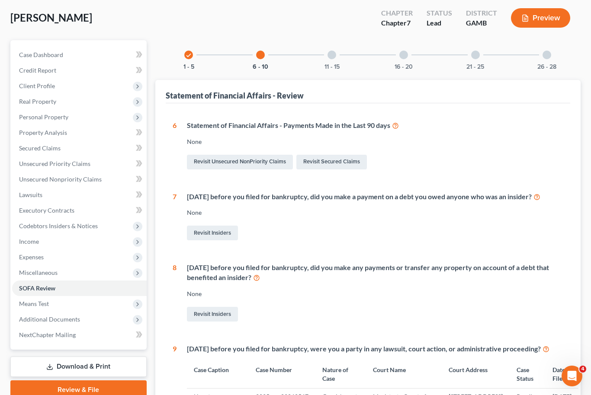
scroll to position [31, 0]
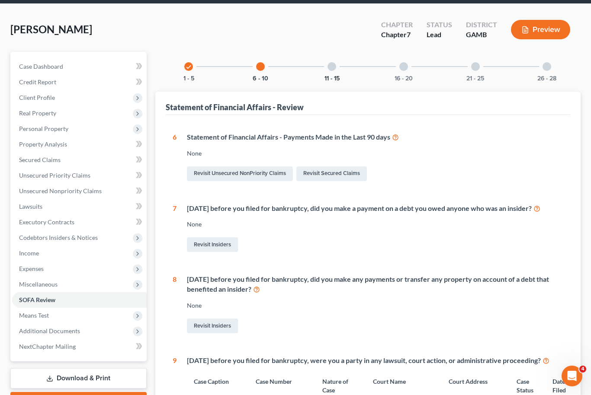
click at [331, 76] on button "11 - 15" at bounding box center [331, 79] width 15 height 6
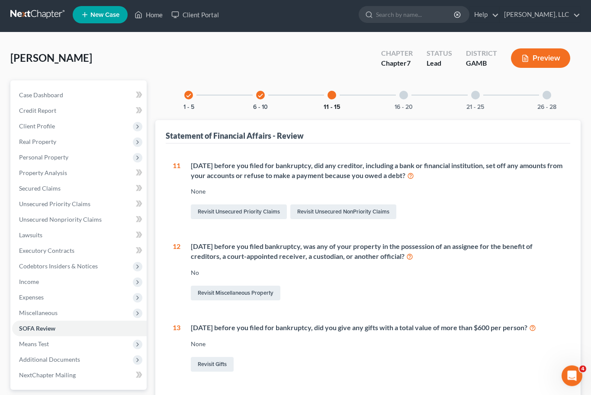
scroll to position [0, 0]
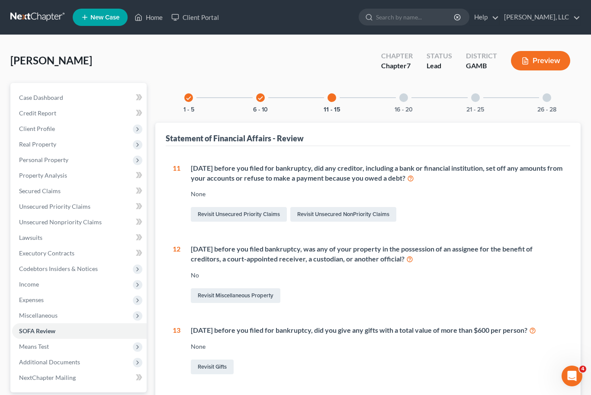
click at [406, 96] on div at bounding box center [403, 97] width 9 height 9
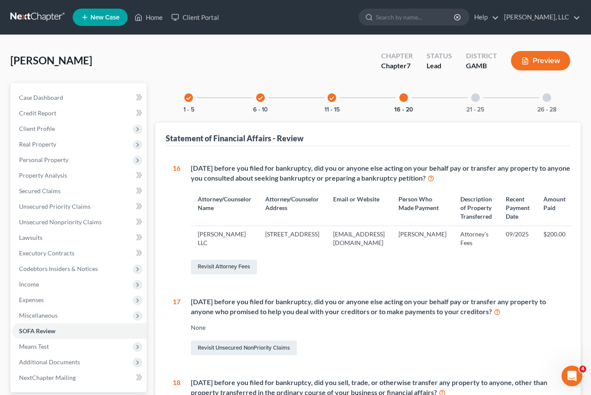
click at [477, 100] on div at bounding box center [475, 97] width 9 height 9
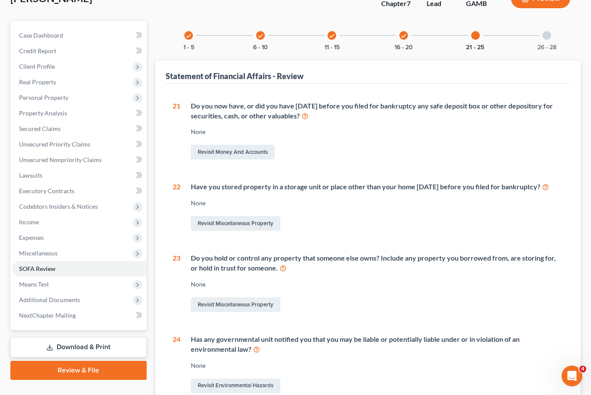
scroll to position [42, 0]
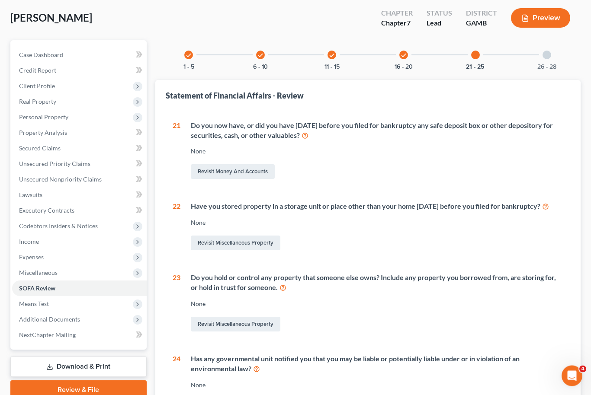
click at [545, 53] on div at bounding box center [546, 55] width 9 height 9
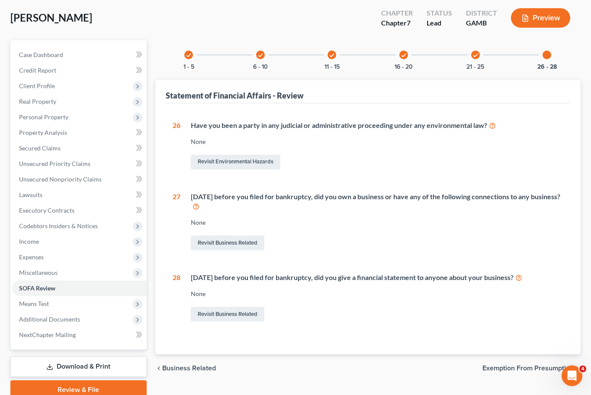
scroll to position [43, 0]
click at [27, 307] on span "Means Test" at bounding box center [79, 304] width 134 height 16
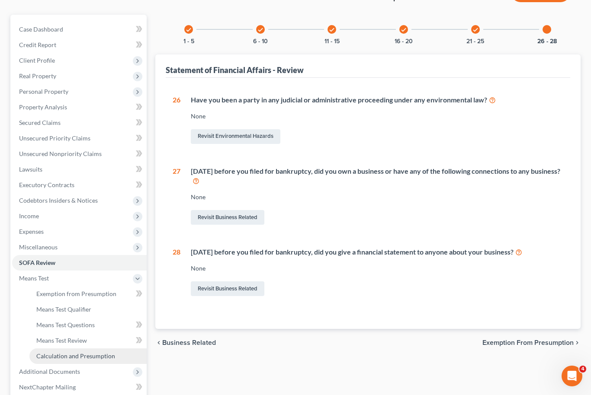
click at [41, 356] on span "Calculation and Presumption" at bounding box center [75, 355] width 79 height 7
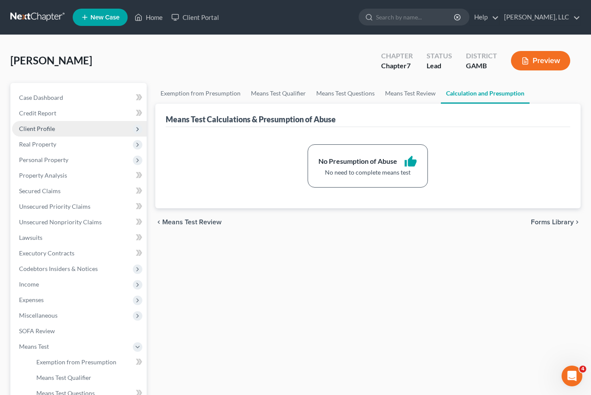
click at [29, 132] on span "Client Profile" at bounding box center [79, 129] width 134 height 16
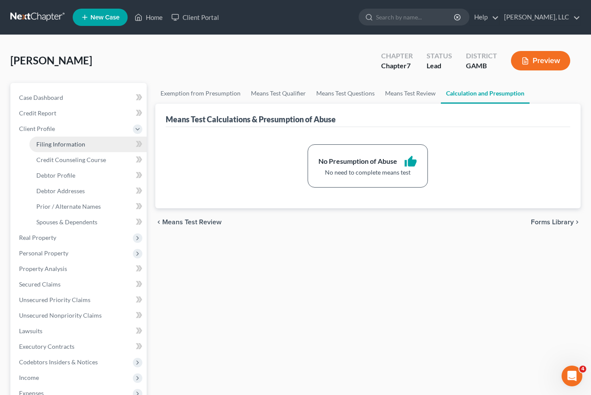
click at [45, 147] on span "Filing Information" at bounding box center [60, 144] width 49 height 7
select select "1"
select select "0"
select select "18"
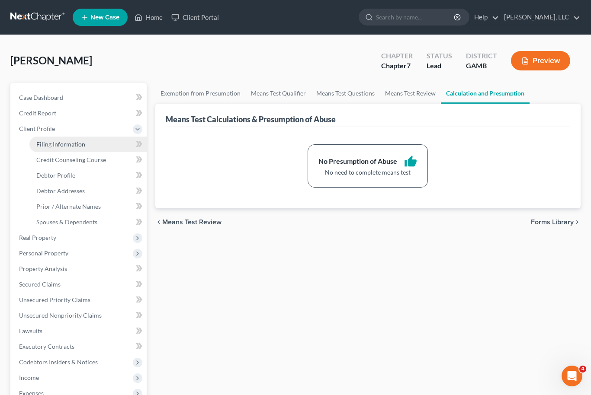
select select "0"
select select "10"
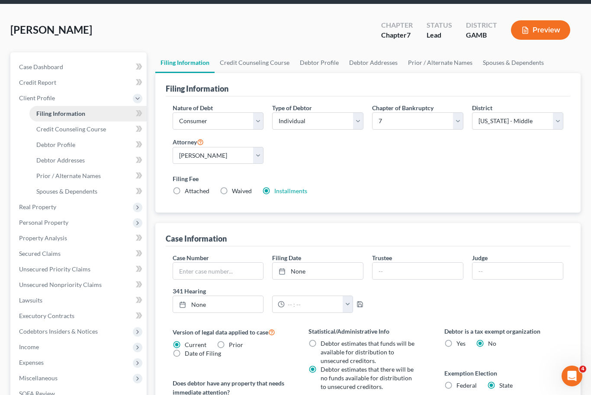
scroll to position [2, 0]
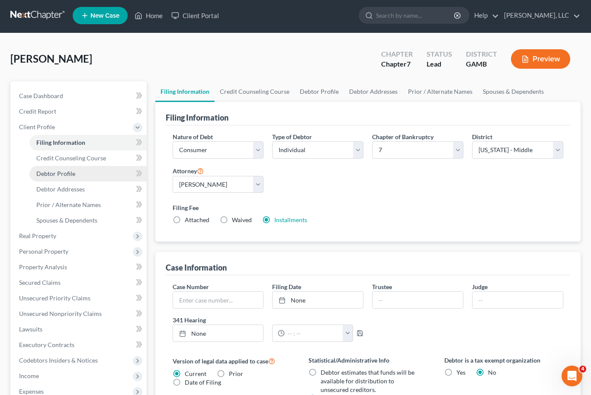
click at [53, 177] on link "Debtor Profile" at bounding box center [87, 174] width 117 height 16
select select "0"
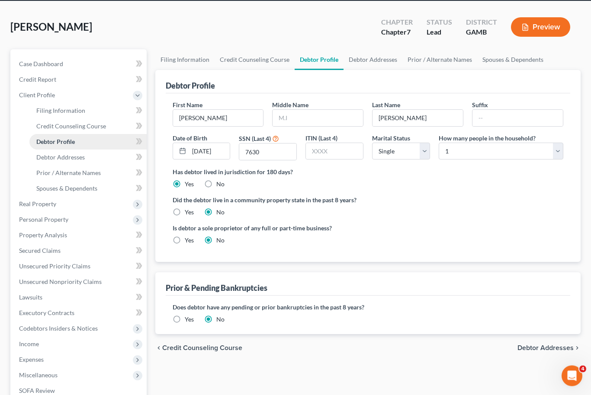
scroll to position [34, 0]
click at [456, 64] on link "Prior / Alternate Names" at bounding box center [439, 59] width 75 height 21
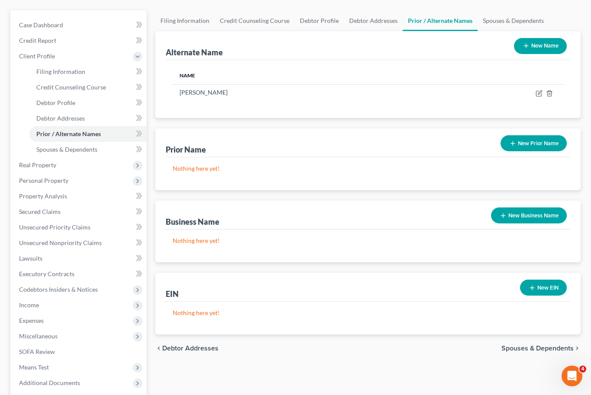
scroll to position [144, 0]
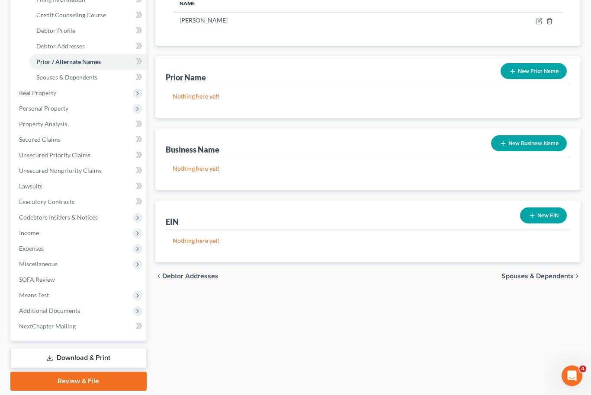
click at [63, 363] on link "Download & Print" at bounding box center [78, 359] width 136 height 20
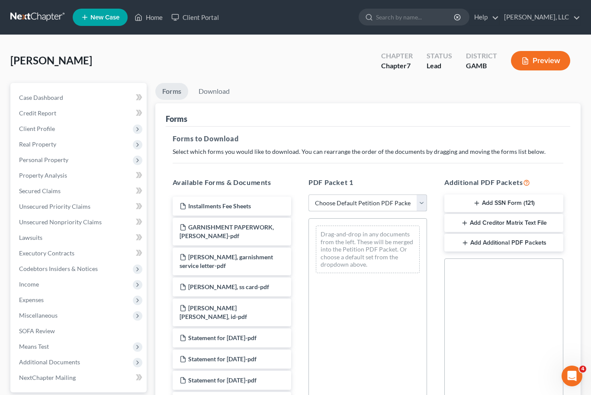
click at [426, 204] on select "Choose Default Petition PDF Packet Complete Bankruptcy Petition (all forms and …" at bounding box center [367, 203] width 118 height 17
select select "0"
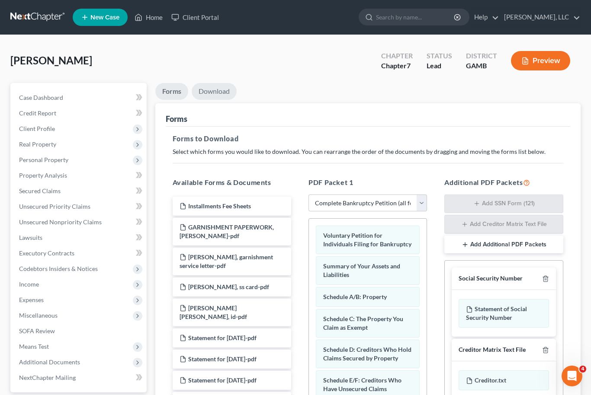
click at [223, 90] on link "Download" at bounding box center [214, 91] width 45 height 17
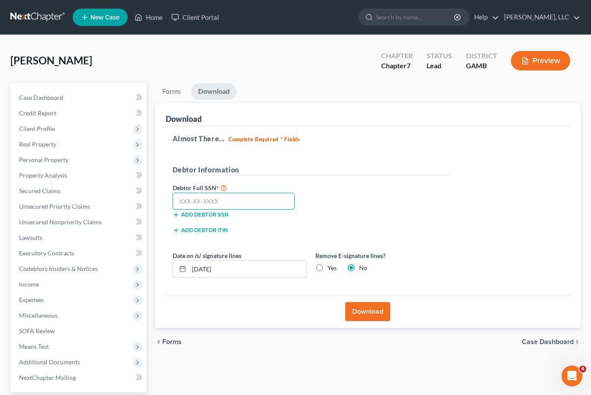
click at [241, 201] on input "text" at bounding box center [234, 201] width 122 height 17
click at [227, 197] on input "text" at bounding box center [234, 201] width 122 height 17
click at [236, 207] on input "134-60" at bounding box center [234, 201] width 122 height 17
type input "134-60-7630"
click at [379, 312] on button "Download" at bounding box center [367, 311] width 45 height 19
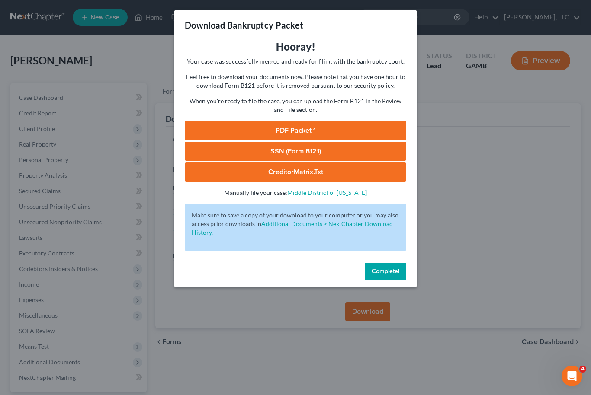
click at [306, 122] on link "PDF Packet 1" at bounding box center [295, 130] width 221 height 19
click at [295, 153] on link "SSN (Form B121)" at bounding box center [295, 151] width 221 height 19
click at [301, 176] on link "CreditorMatrix.txt" at bounding box center [295, 172] width 221 height 19
click at [394, 276] on button "Complete!" at bounding box center [386, 271] width 42 height 17
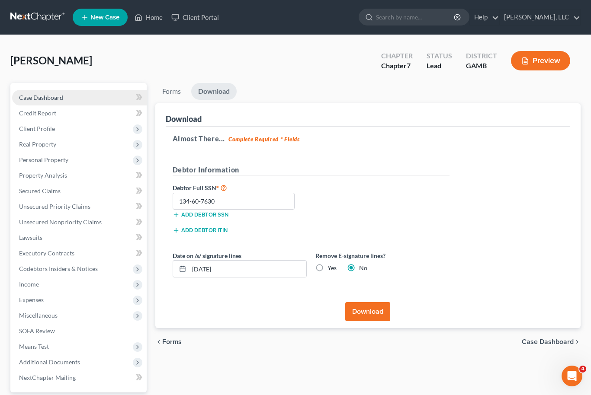
click at [44, 96] on span "Case Dashboard" at bounding box center [41, 97] width 44 height 7
